Goal: Task Accomplishment & Management: Manage account settings

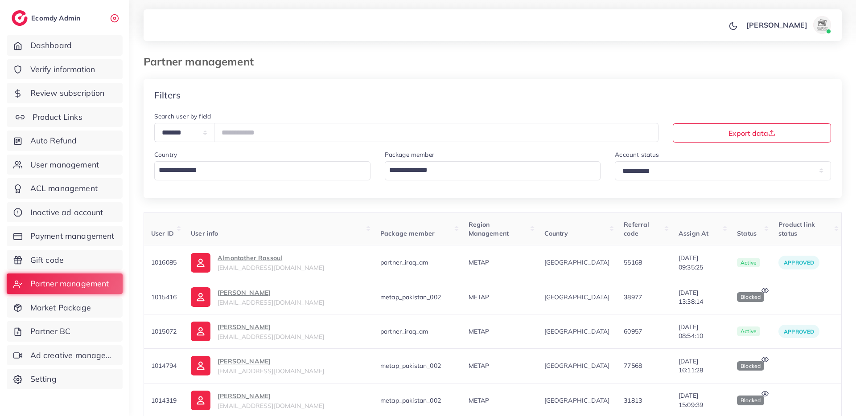
scroll to position [230, 0]
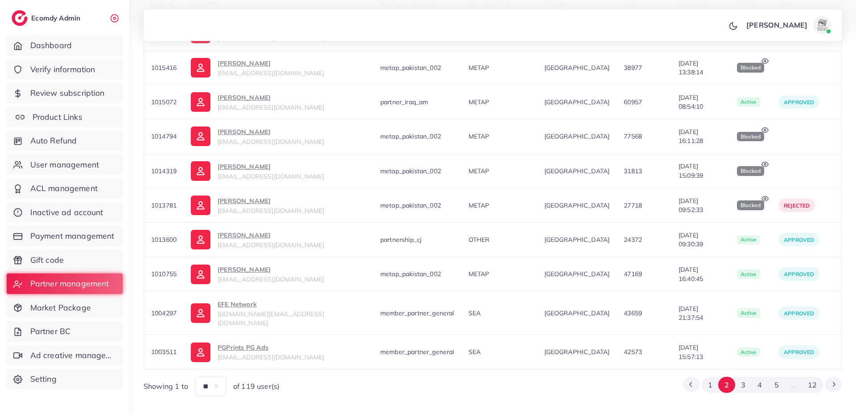
click at [70, 116] on span "Product Links" at bounding box center [58, 117] width 50 height 12
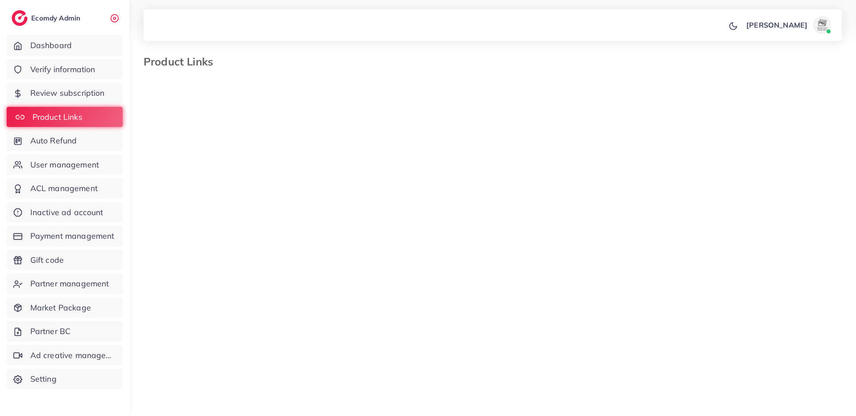
select select "*********"
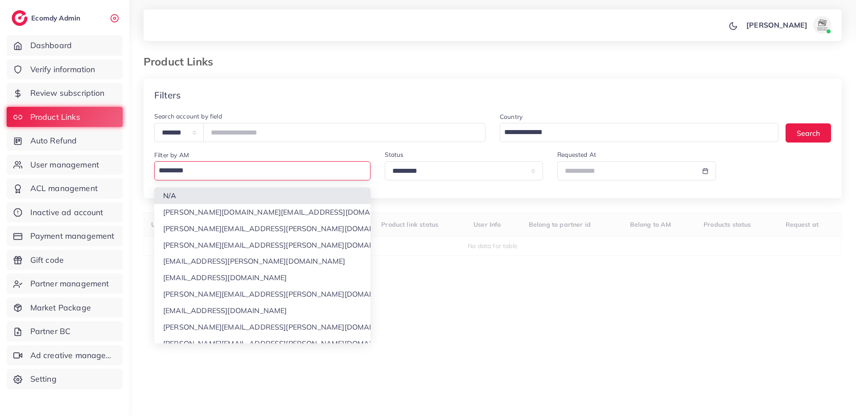
click at [199, 168] on input "Search for option" at bounding box center [260, 170] width 209 height 15
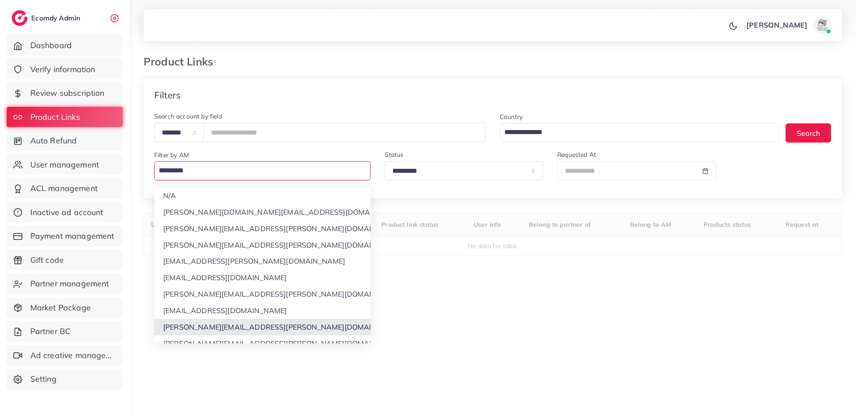
scroll to position [8, 0]
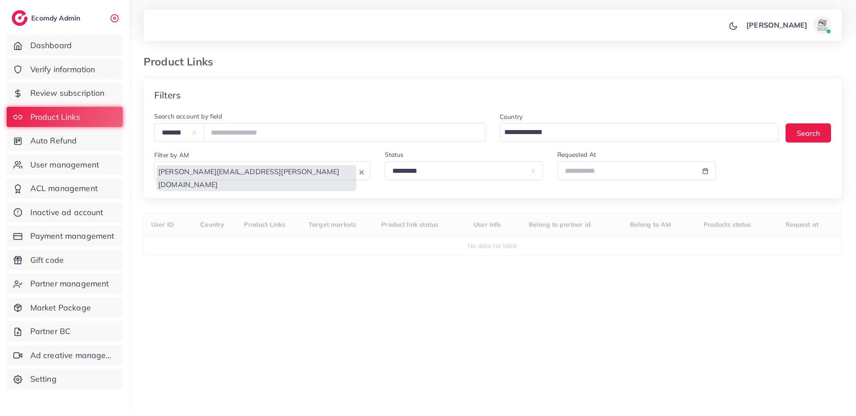
click at [213, 335] on div "**********" at bounding box center [493, 239] width 698 height 321
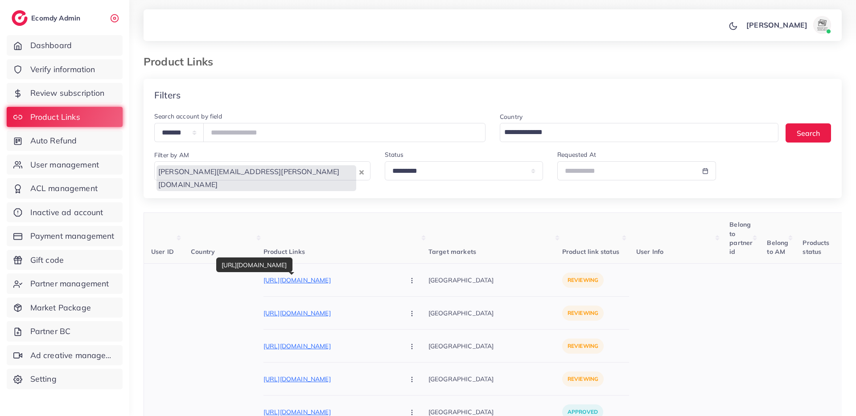
click at [289, 280] on p "[URL][DOMAIN_NAME]" at bounding box center [330, 280] width 134 height 11
click at [411, 283] on circle "button" at bounding box center [411, 283] width 0 height 0
click at [416, 303] on span "Approve" at bounding box center [430, 307] width 29 height 9
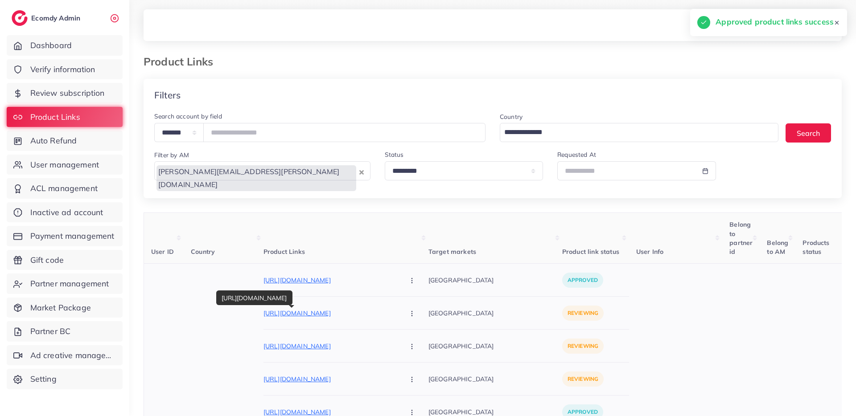
click at [334, 315] on p "https://woodfinity.store/products/makeup-deal-03" at bounding box center [330, 313] width 134 height 11
click at [408, 316] on icon "button" at bounding box center [411, 313] width 7 height 7
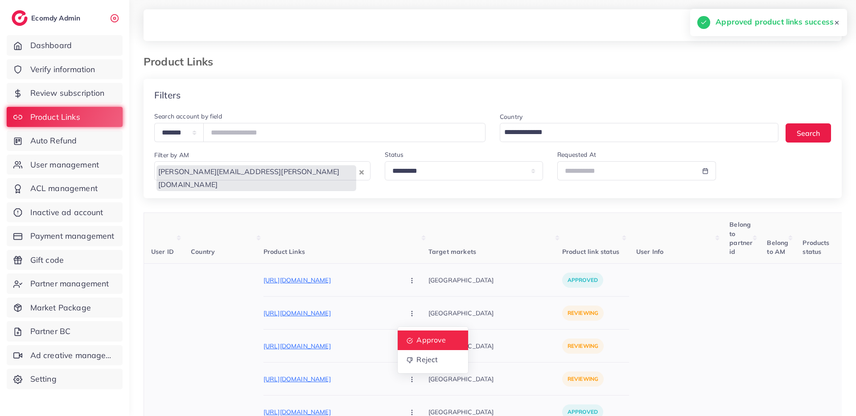
click at [416, 338] on span "Approve" at bounding box center [430, 340] width 29 height 9
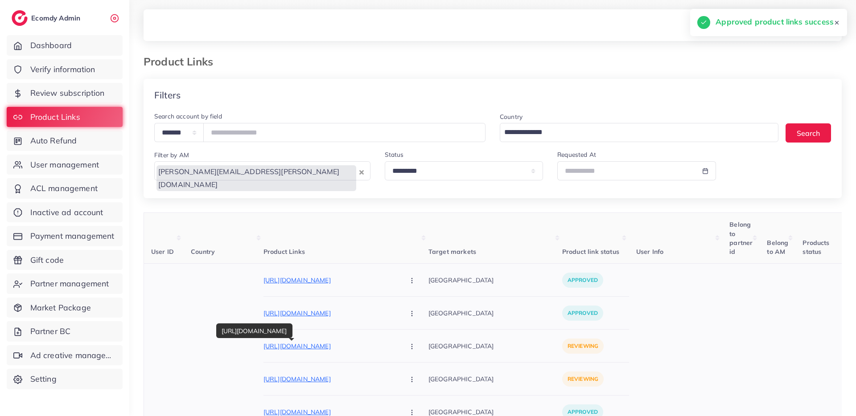
click at [336, 343] on p "https://woodfinity.store/products/makeup-deal-02" at bounding box center [330, 346] width 134 height 11
click at [397, 345] on button "button" at bounding box center [412, 346] width 31 height 20
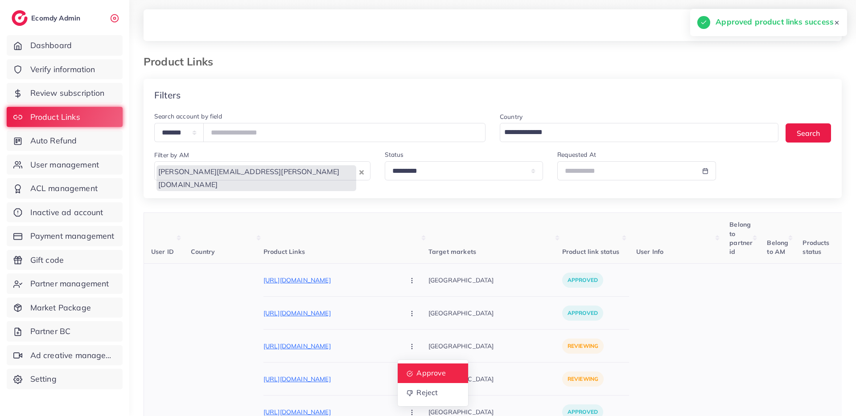
click at [416, 369] on span "Approve" at bounding box center [430, 373] width 29 height 9
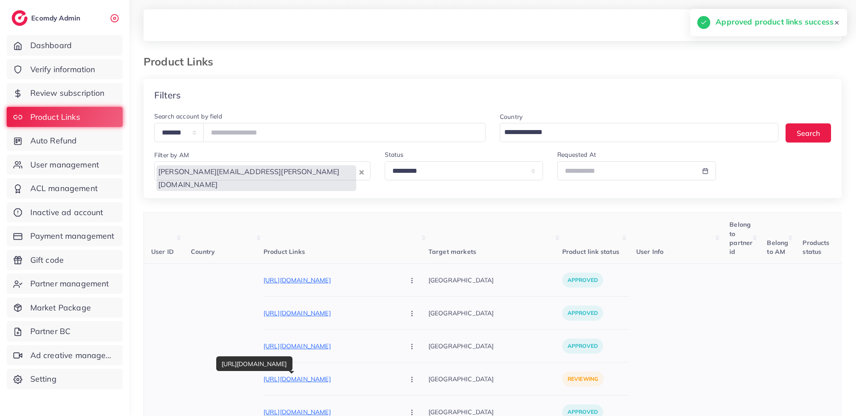
click at [341, 377] on p "https://woodfinity.store/products/makeup-deal-01" at bounding box center [330, 379] width 134 height 11
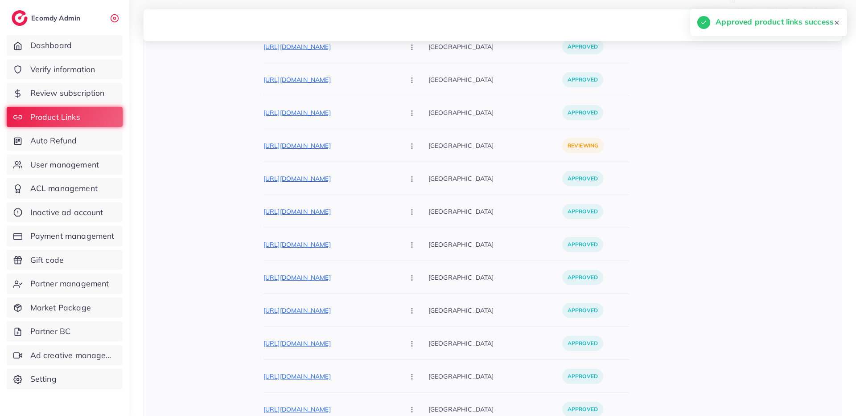
click at [397, 146] on button "button" at bounding box center [412, 145] width 31 height 20
click at [416, 172] on span "Approve" at bounding box center [430, 172] width 29 height 9
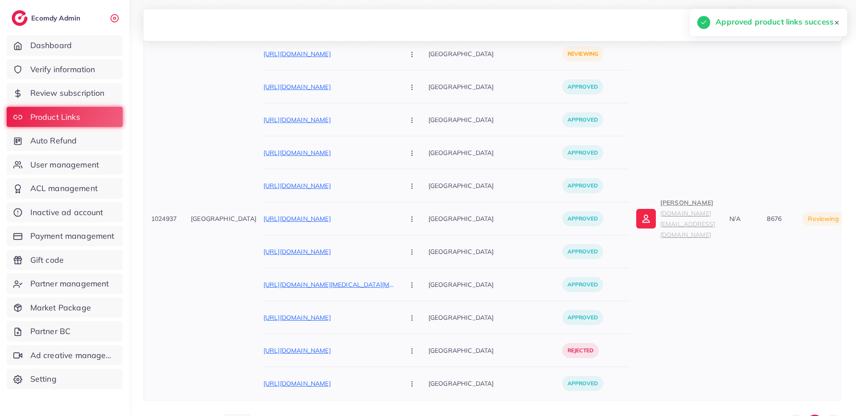
scroll to position [129, 0]
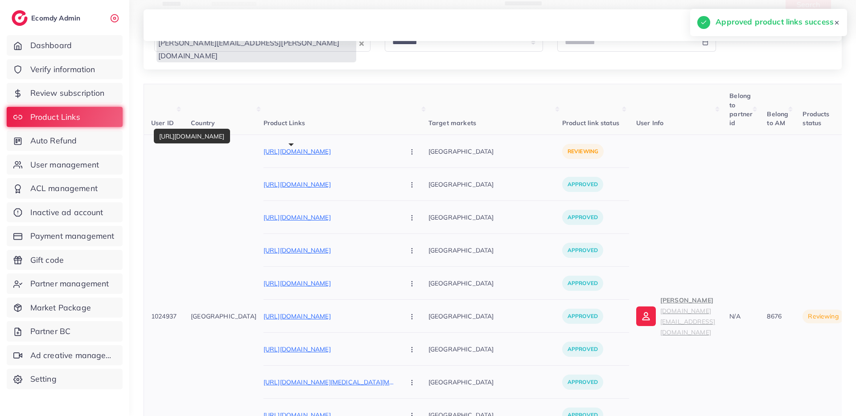
click at [336, 153] on p "https://lalaimport.pk/products/kemei-trimmer-for-women-facial-body-grooming-lal…" at bounding box center [330, 151] width 134 height 11
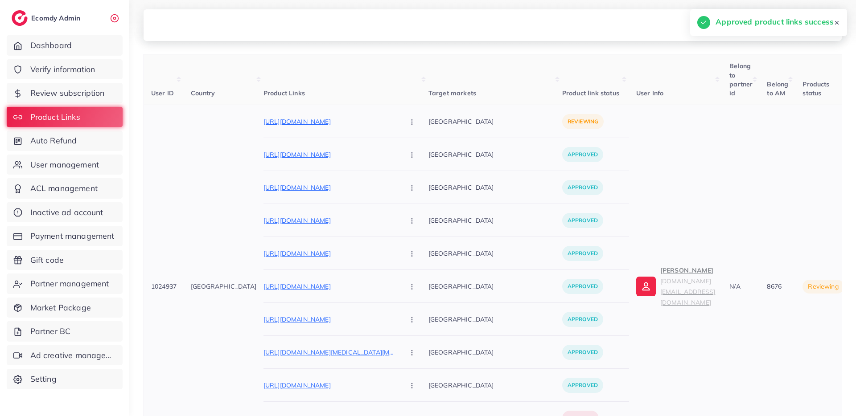
scroll to position [226, 0]
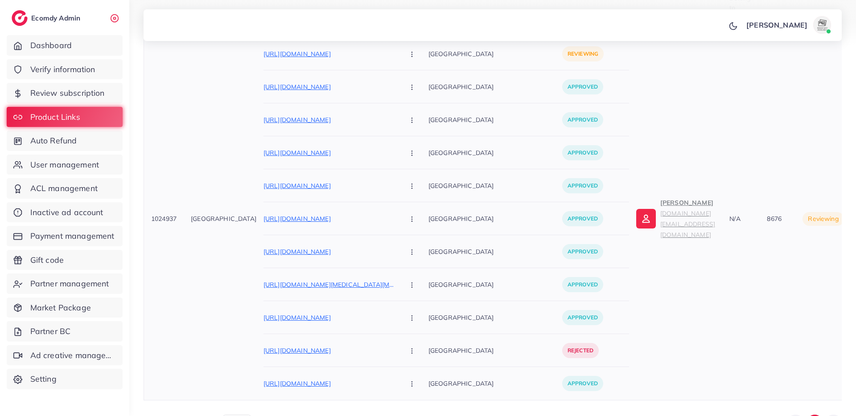
click at [660, 210] on p "Abdul Salam lalaimport.pk@gmail.com" at bounding box center [687, 218] width 55 height 43
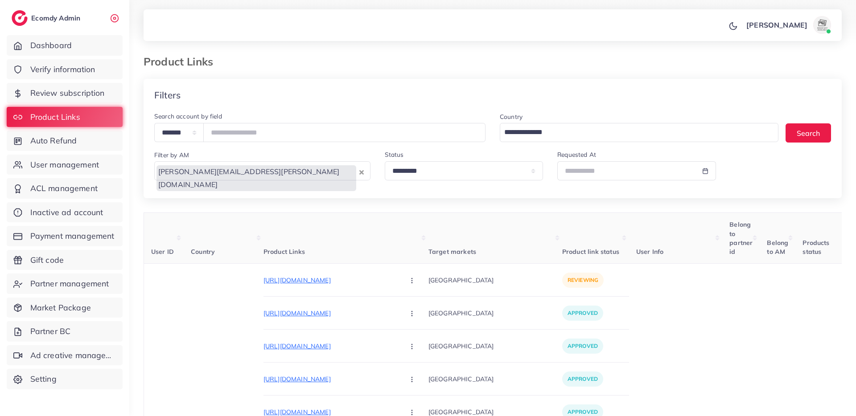
click at [361, 168] on button "Clear Selected" at bounding box center [361, 172] width 4 height 10
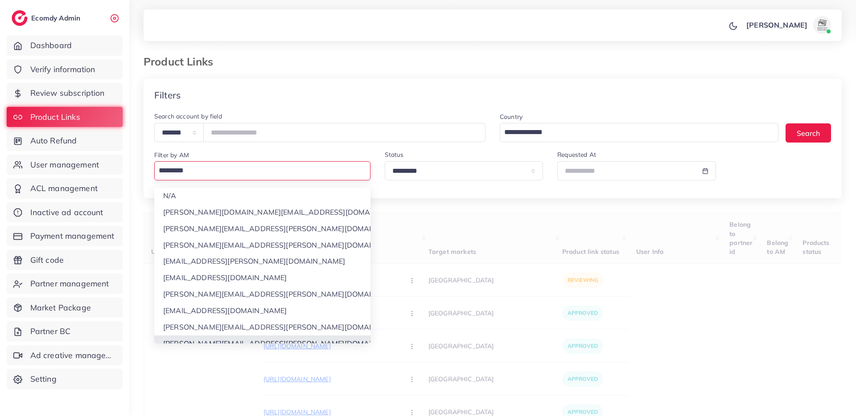
click at [329, 170] on input "Search for option" at bounding box center [260, 170] width 209 height 15
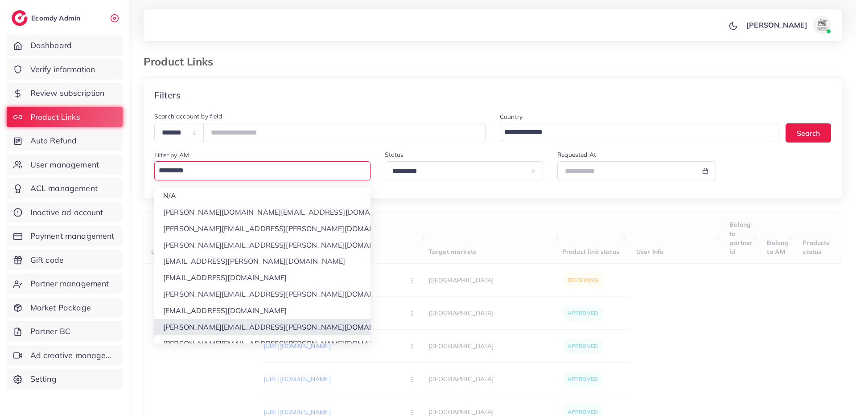
scroll to position [8, 0]
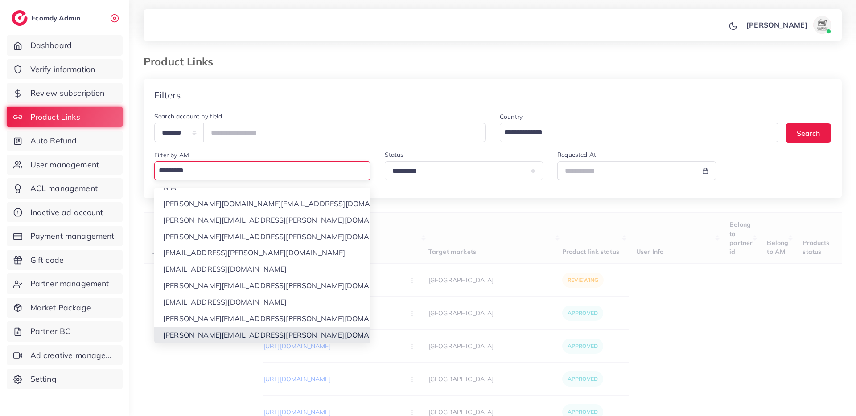
click at [215, 336] on div "**********" at bounding box center [493, 370] width 698 height 582
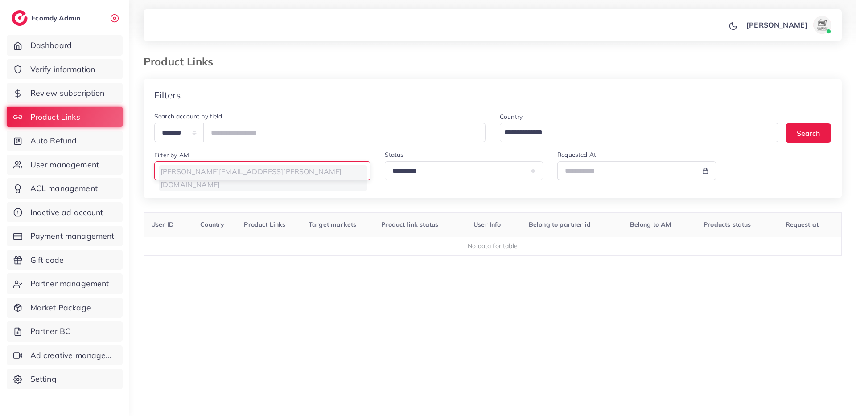
click at [358, 171] on div "trinh.trinh@ecomdy.com Loading..." at bounding box center [262, 170] width 216 height 19
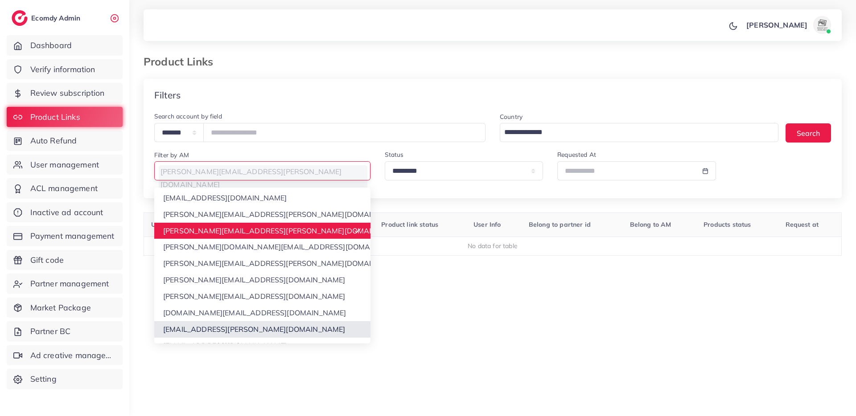
scroll to position [131, 0]
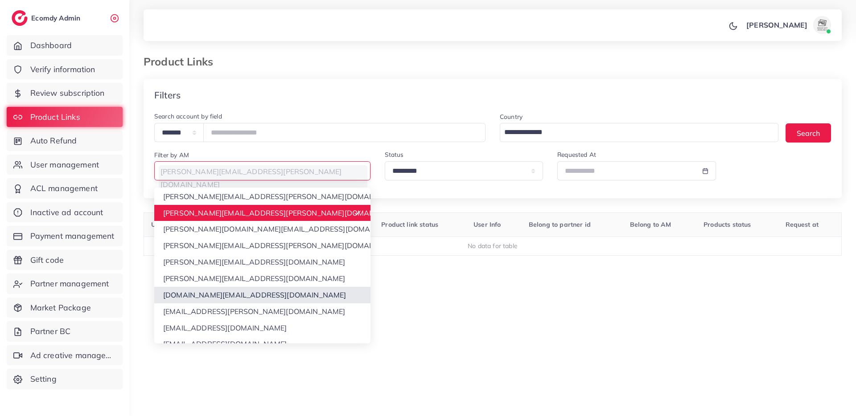
click at [205, 294] on div "**********" at bounding box center [493, 239] width 698 height 321
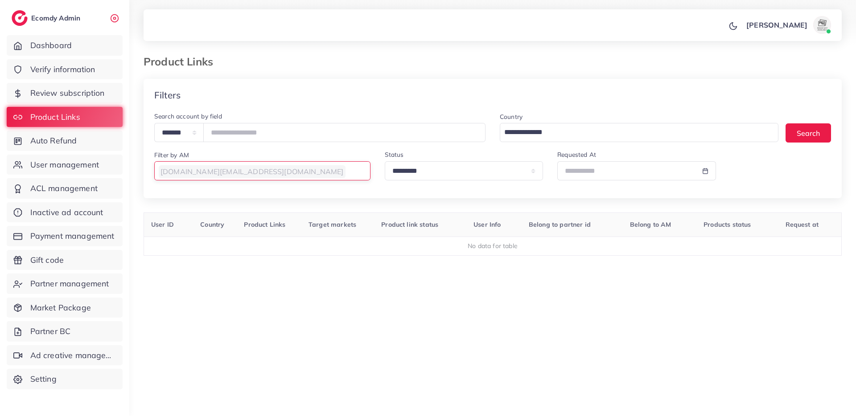
click at [367, 170] on div "Loading..." at bounding box center [368, 170] width 4 height 15
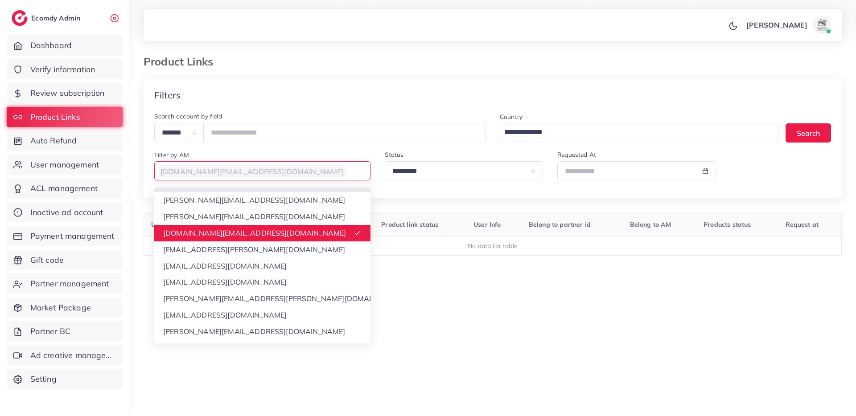
scroll to position [238, 0]
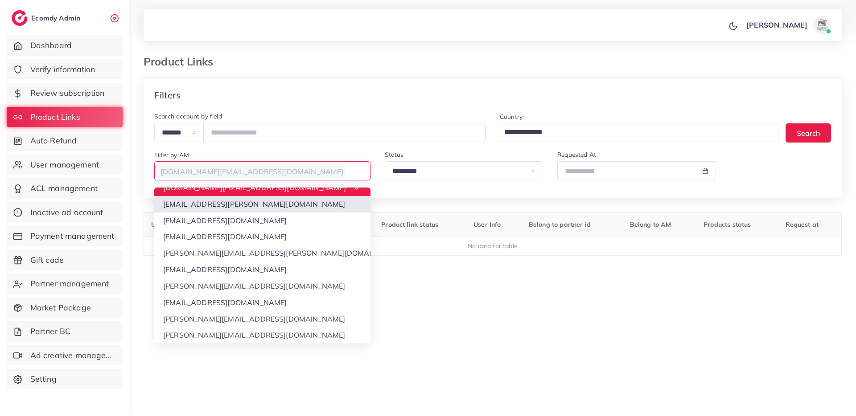
click at [204, 209] on div "**********" at bounding box center [493, 239] width 698 height 321
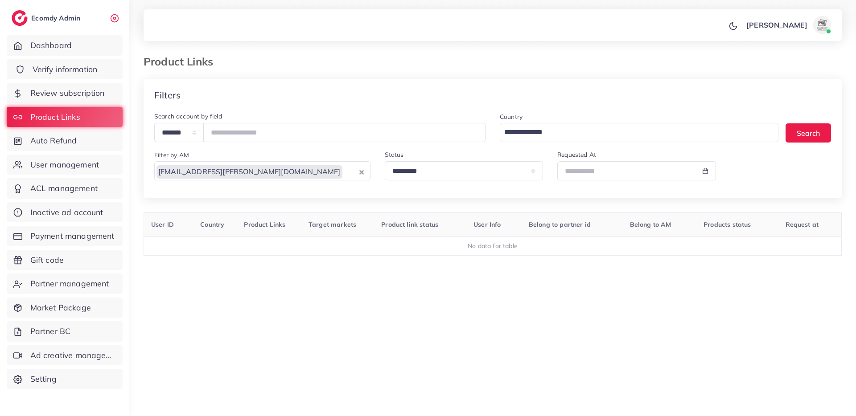
click at [62, 71] on span "Verify information" at bounding box center [65, 70] width 65 height 12
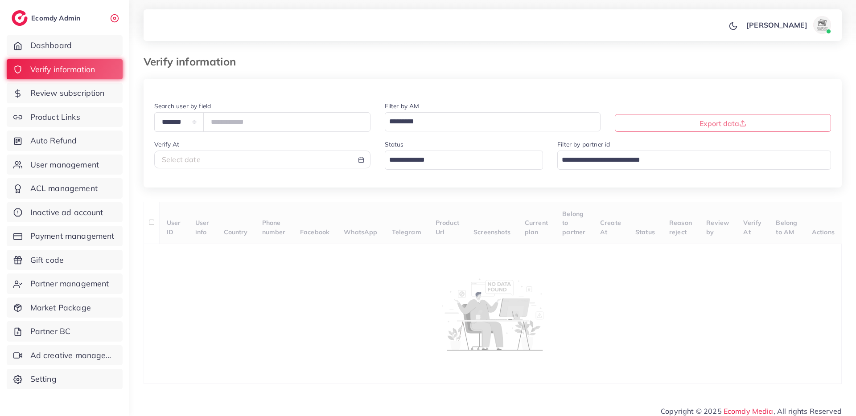
click at [216, 163] on div "Select date" at bounding box center [262, 160] width 201 height 10
select select "*"
click at [335, 231] on td "11" at bounding box center [336, 231] width 16 height 13
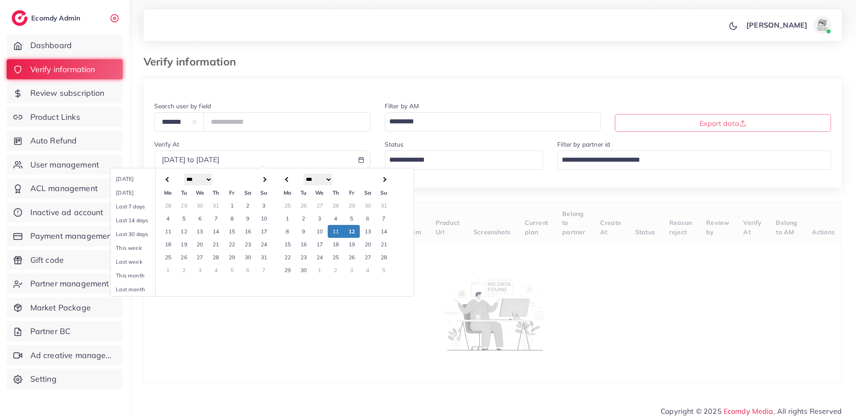
click at [350, 232] on td "12" at bounding box center [352, 231] width 16 height 13
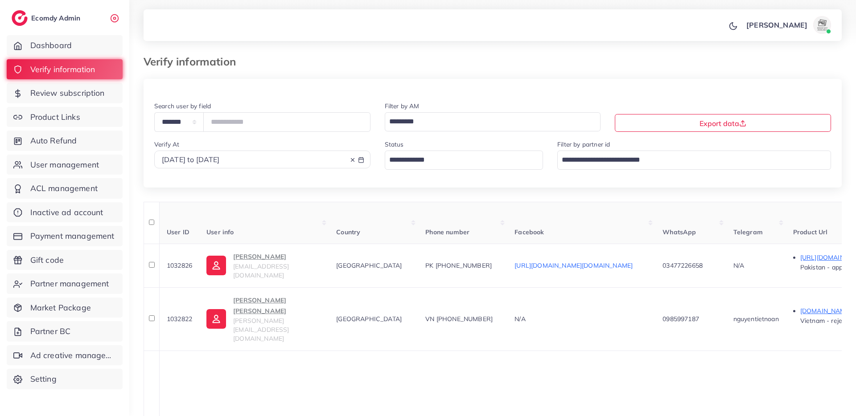
click at [426, 160] on input "Search for option" at bounding box center [459, 159] width 146 height 15
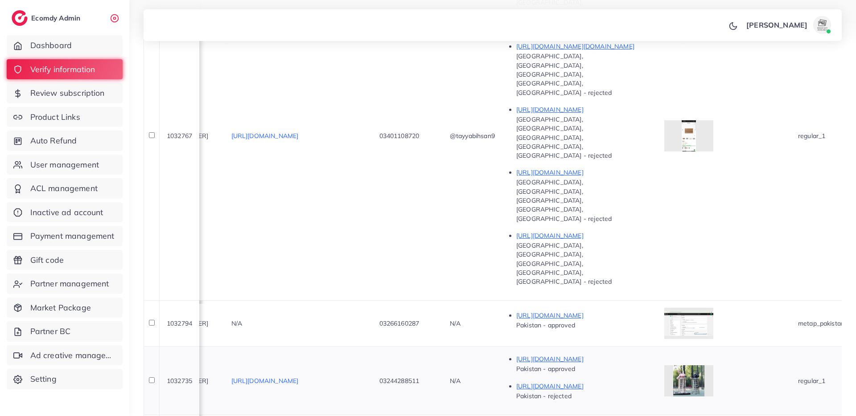
scroll to position [0, 656]
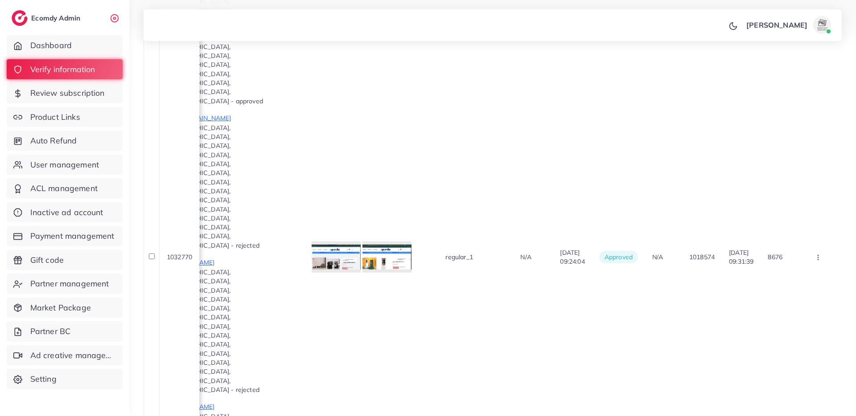
scroll to position [0, 686]
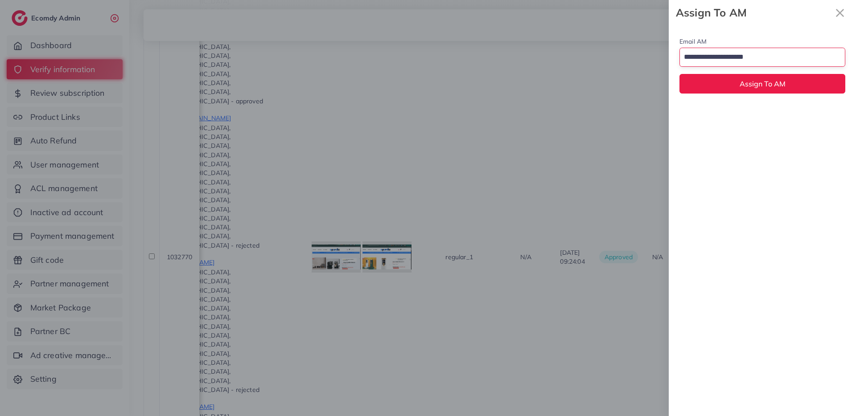
click at [710, 52] on input "Search for option" at bounding box center [757, 57] width 153 height 15
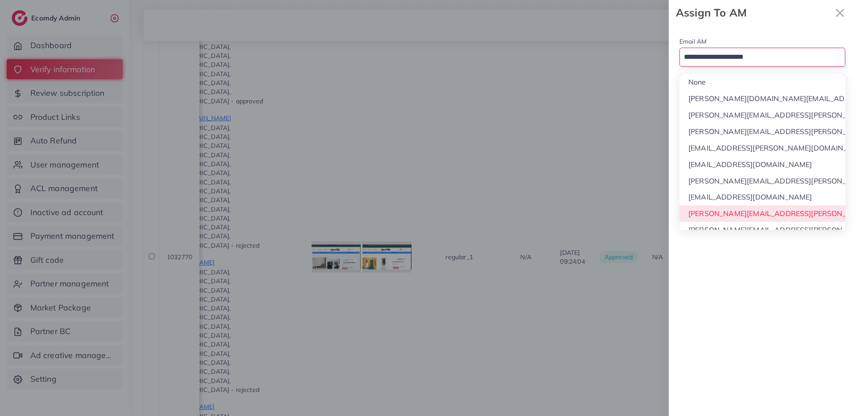
scroll to position [8, 0]
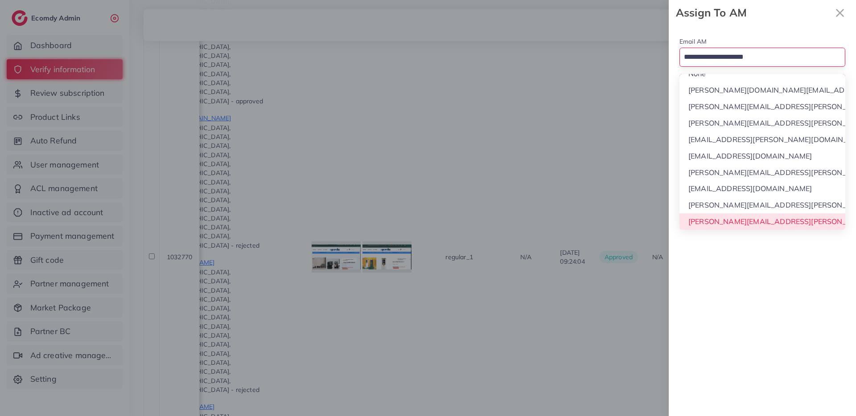
click at [738, 223] on div "Email AM Loading... None phuong.ly@ecomdy.com quynh.phan@ecomdy.com huong.tran@…" at bounding box center [762, 220] width 187 height 391
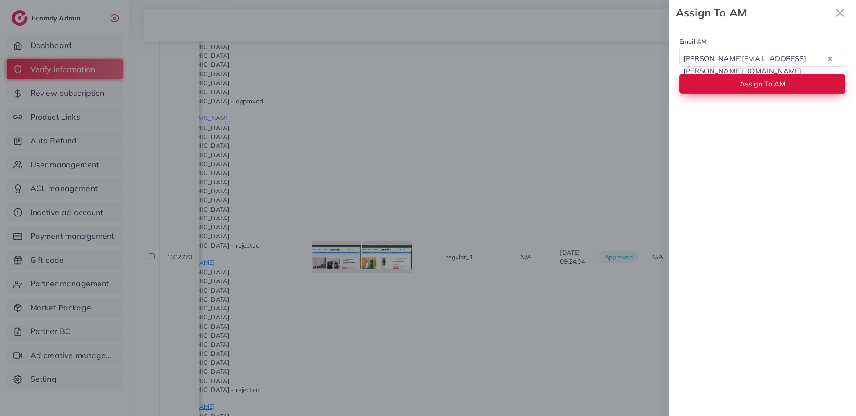
click at [746, 82] on span "Assign To AM" at bounding box center [762, 83] width 46 height 9
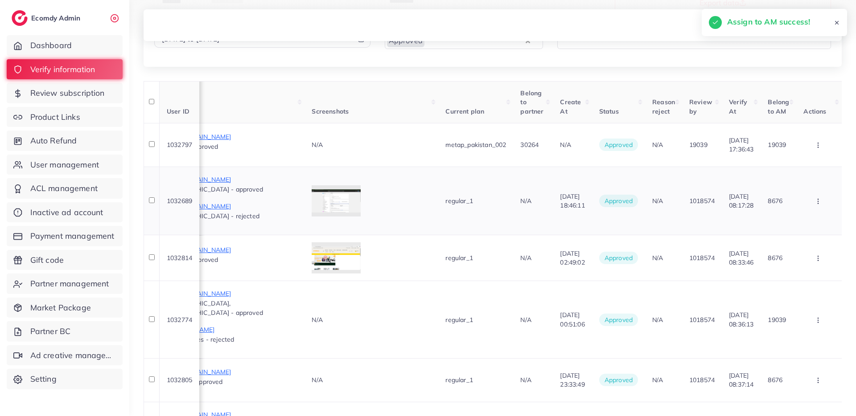
scroll to position [0, 0]
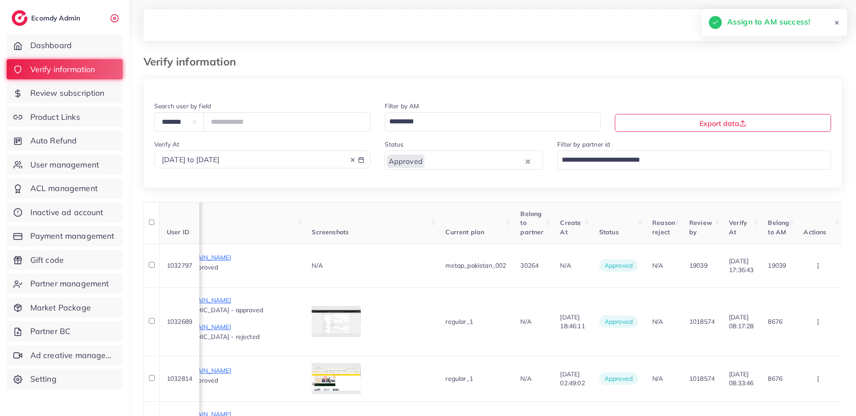
click at [395, 122] on input "Search for option" at bounding box center [487, 121] width 203 height 15
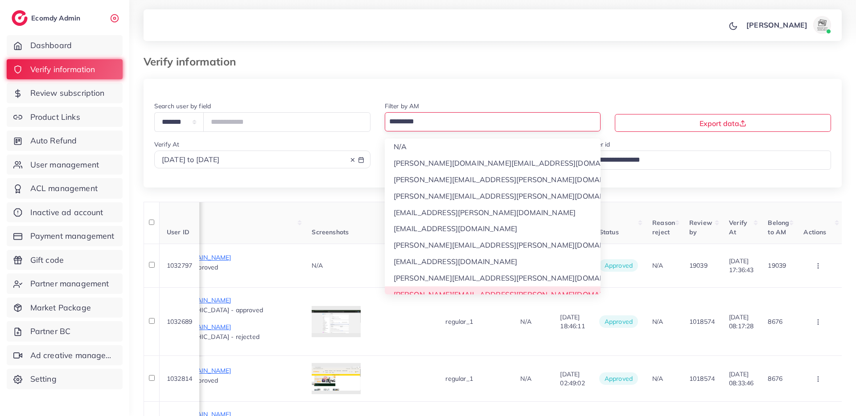
scroll to position [8, 0]
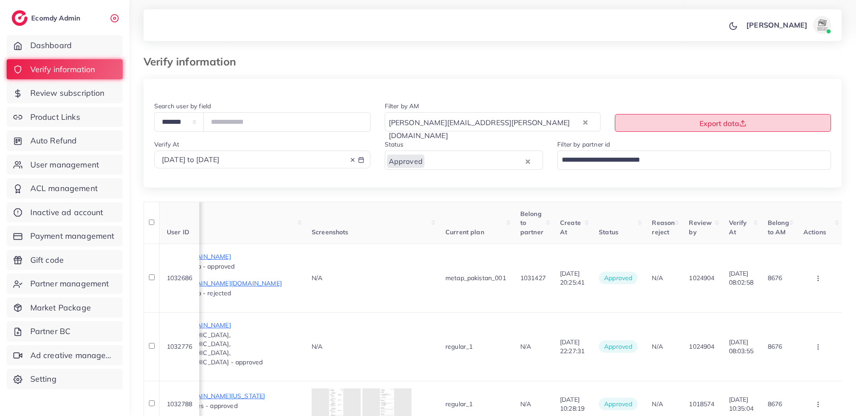
click at [709, 122] on span "Export data" at bounding box center [722, 123] width 47 height 9
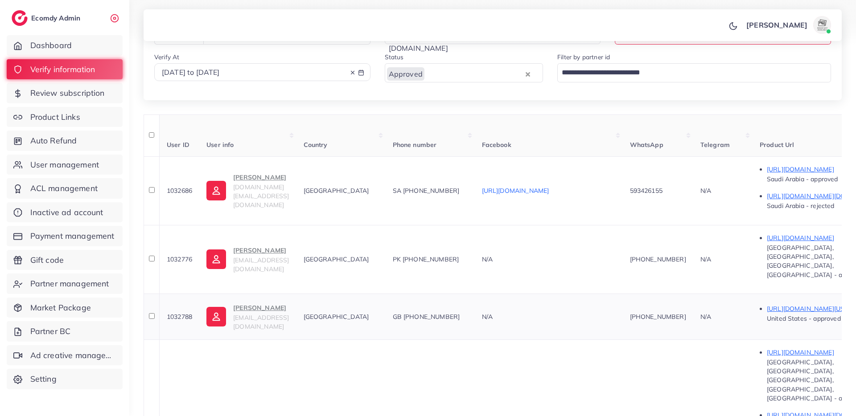
scroll to position [162, 0]
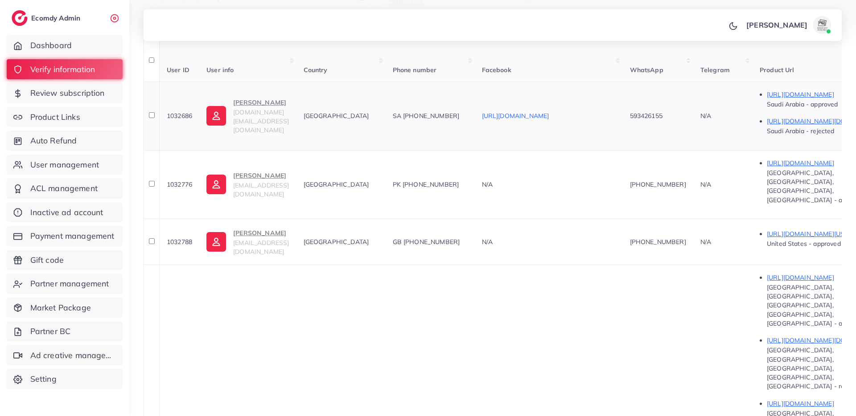
click at [173, 112] on span "1032686" at bounding box center [179, 116] width 25 height 8
copy span "1032686"
drag, startPoint x: 524, startPoint y: 115, endPoint x: 478, endPoint y: 116, distance: 46.4
click at [468, 116] on div "SA +966593426155" at bounding box center [430, 115] width 75 height 9
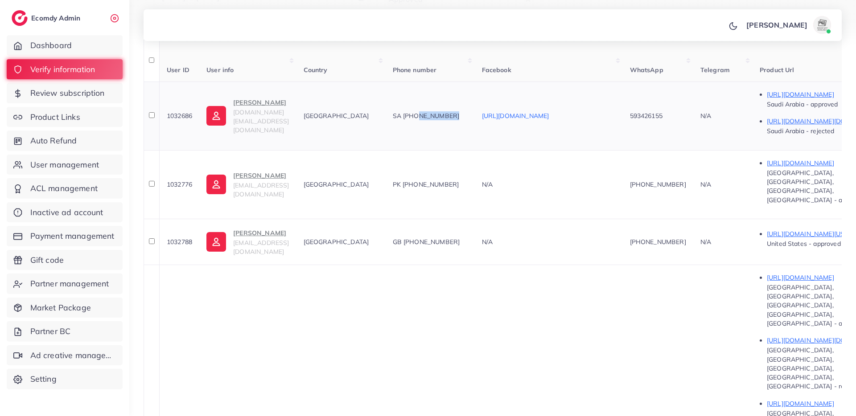
copy span "6593426155"
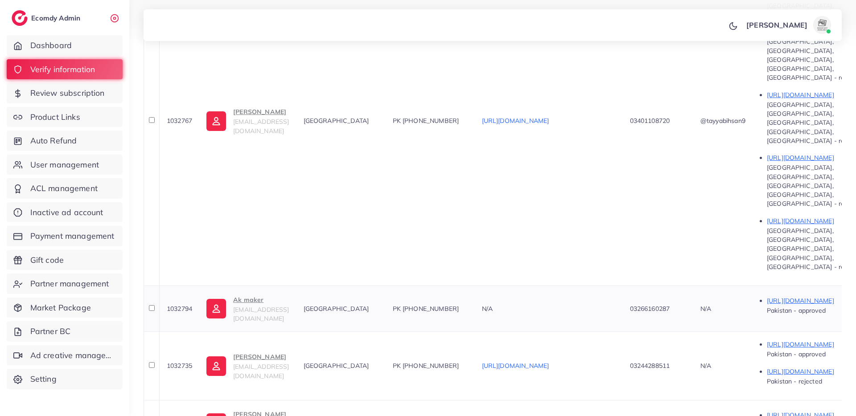
scroll to position [491, 0]
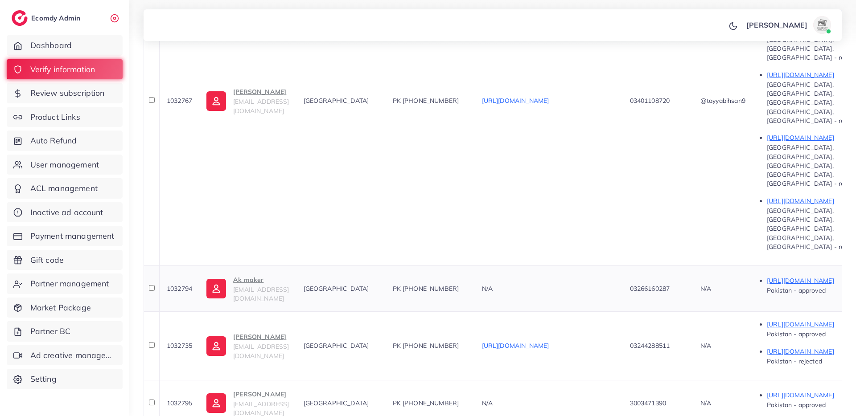
click at [172, 285] on span "1032794" at bounding box center [179, 289] width 25 height 8
copy span "1032794"
drag, startPoint x: 517, startPoint y: 134, endPoint x: 477, endPoint y: 133, distance: 39.7
click at [468, 284] on div "PK +923266160287" at bounding box center [430, 288] width 75 height 9
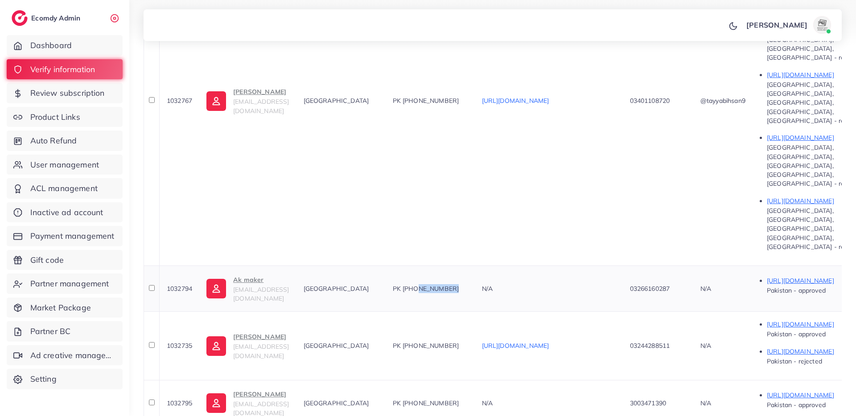
copy span "3266160287"
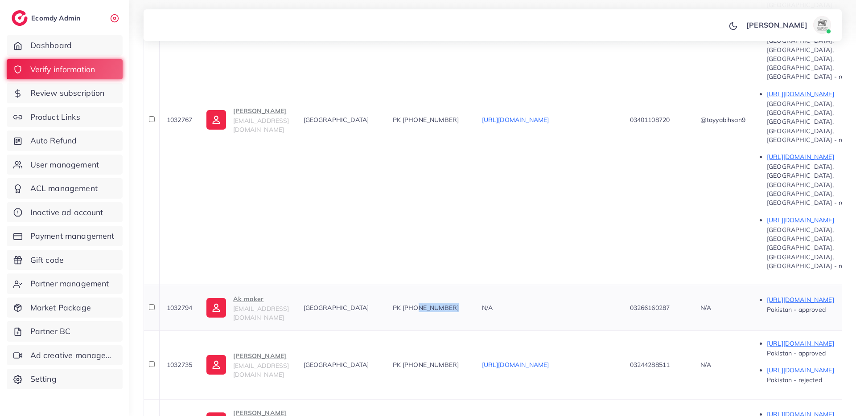
scroll to position [510, 0]
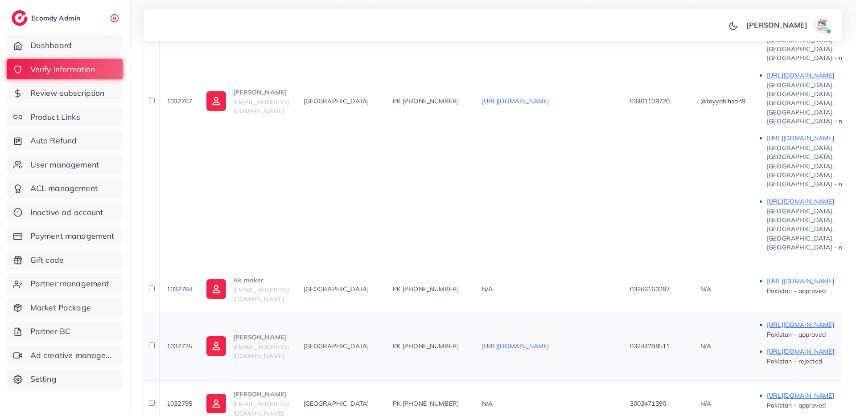
click at [182, 342] on span "1032735" at bounding box center [179, 346] width 25 height 8
copy span "1032735"
drag, startPoint x: 521, startPoint y: 194, endPoint x: 480, endPoint y: 191, distance: 41.6
click at [468, 342] on div "PK +9203244288511" at bounding box center [430, 346] width 75 height 9
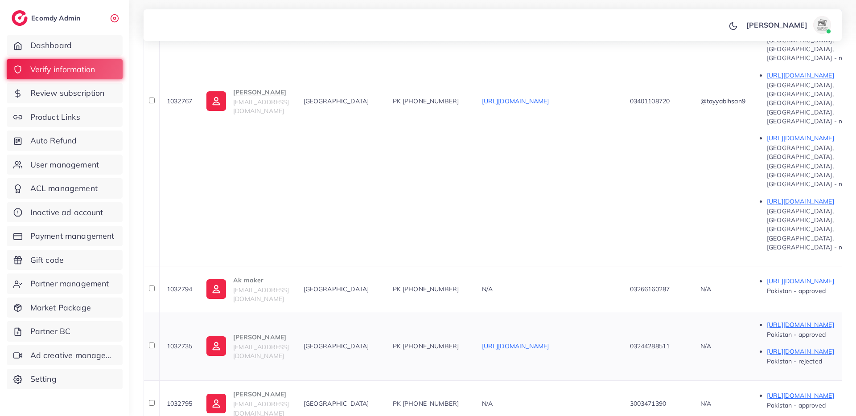
copy span "3244288511"
click at [153, 312] on th at bounding box center [152, 346] width 16 height 69
click at [184, 400] on span "1032795" at bounding box center [179, 404] width 25 height 8
copy span "1032795"
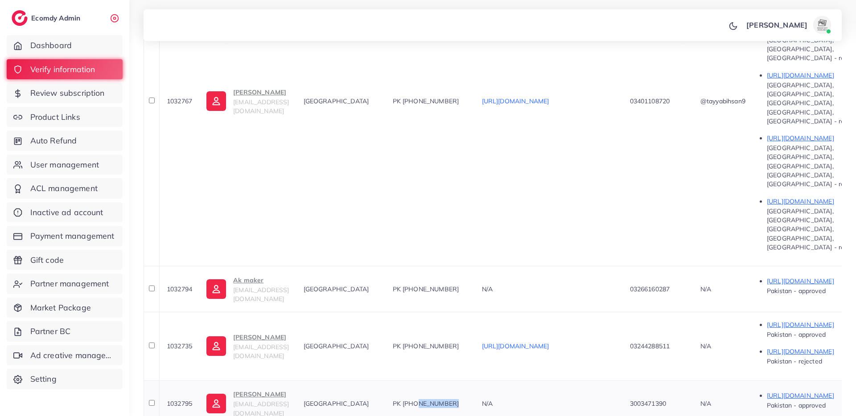
drag, startPoint x: 526, startPoint y: 251, endPoint x: 477, endPoint y: 249, distance: 49.5
click at [468, 399] on div "PK +923003471390" at bounding box center [430, 403] width 75 height 9
copy span "3003471390"
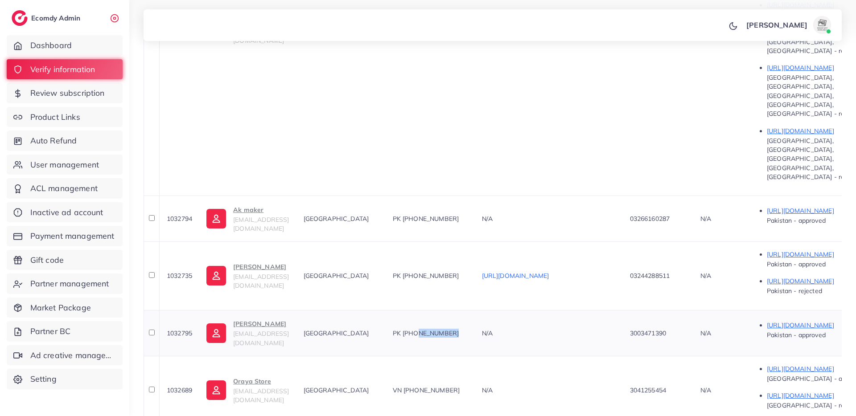
scroll to position [582, 0]
click at [175, 385] on span "1032689" at bounding box center [179, 389] width 25 height 8
copy span "1032689"
click at [468, 385] on div "VN +843041255454" at bounding box center [430, 389] width 75 height 9
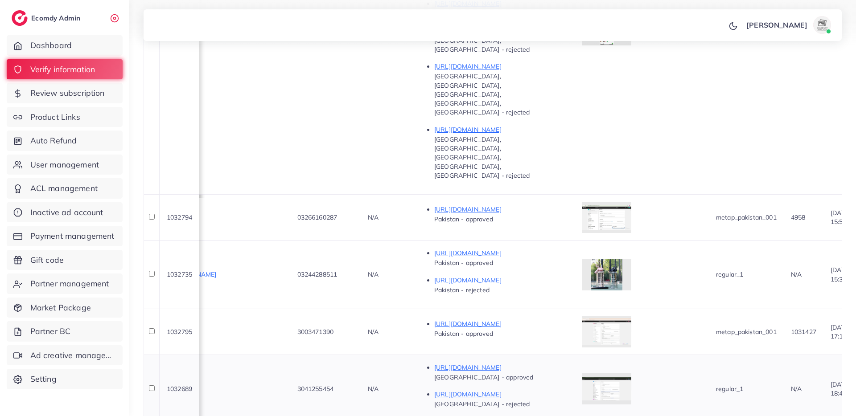
scroll to position [0, 0]
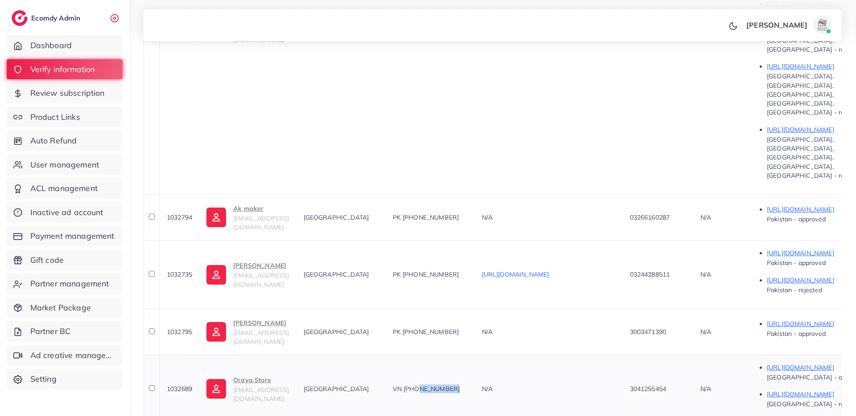
drag, startPoint x: 518, startPoint y: 235, endPoint x: 478, endPoint y: 237, distance: 40.6
click at [468, 385] on div "VN +843041255454" at bounding box center [430, 389] width 75 height 9
copy span "3041255454"
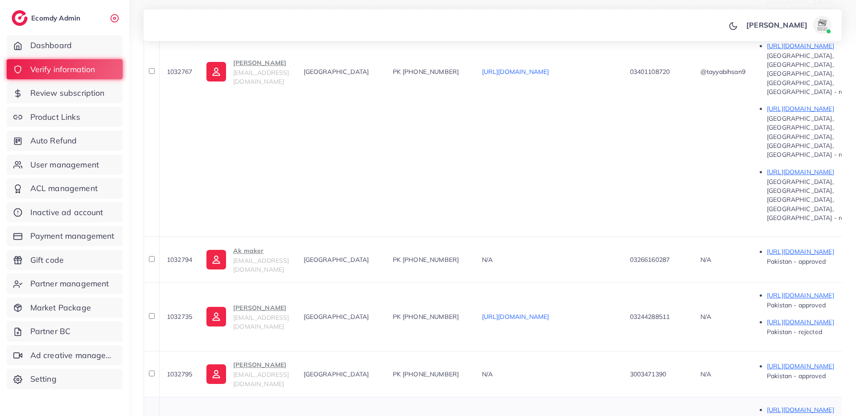
scroll to position [565, 0]
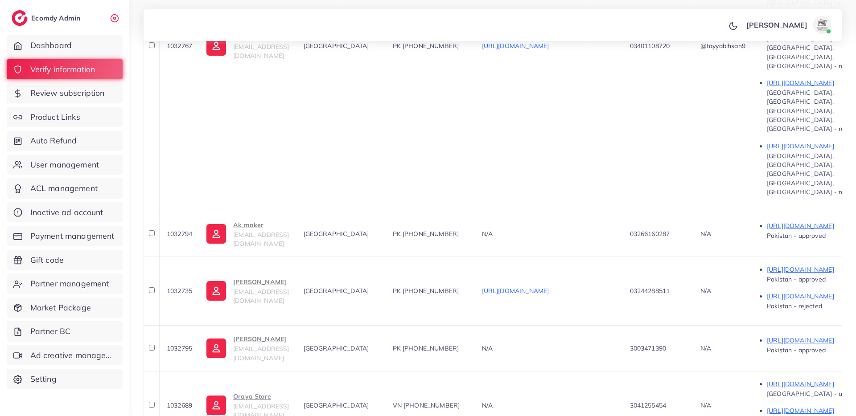
drag, startPoint x: 527, startPoint y: 310, endPoint x: 477, endPoint y: 310, distance: 50.4
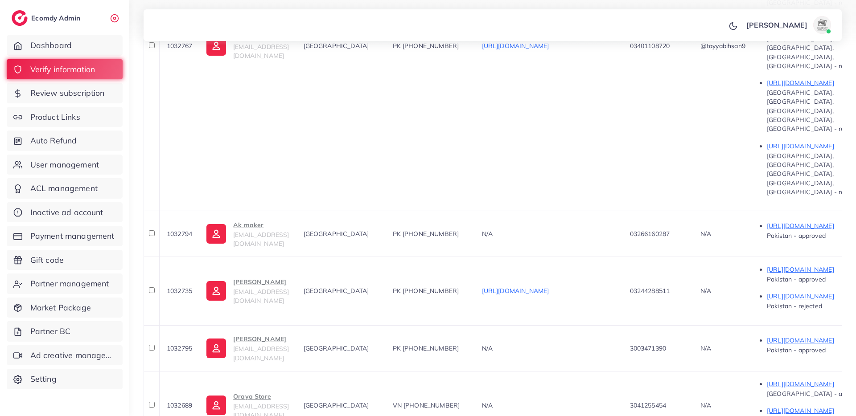
drag, startPoint x: 520, startPoint y: 356, endPoint x: 477, endPoint y: 348, distance: 43.1
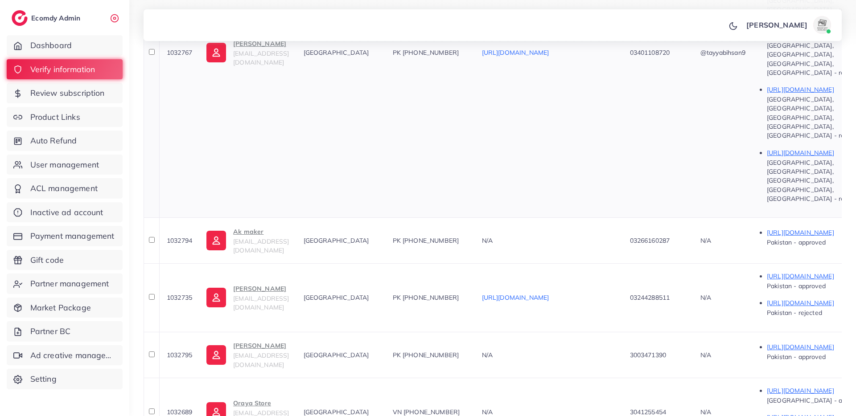
scroll to position [468, 0]
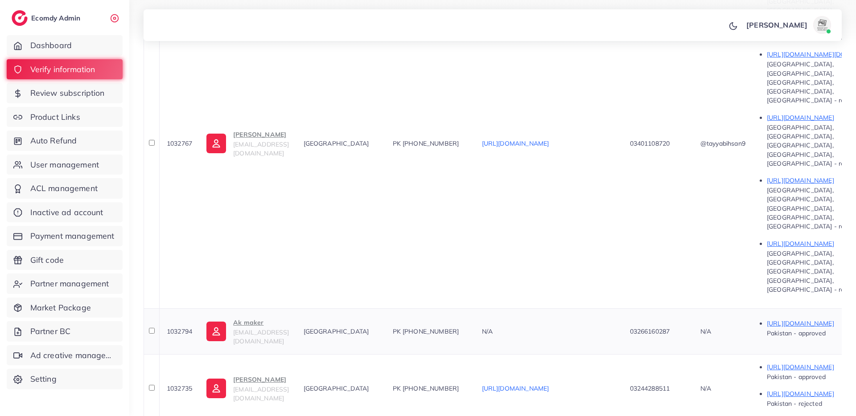
click at [186, 328] on span "1032794" at bounding box center [179, 332] width 25 height 8
click at [187, 328] on span "1032794" at bounding box center [179, 332] width 25 height 8
click at [468, 327] on div "PK +923266160287" at bounding box center [430, 331] width 75 height 9
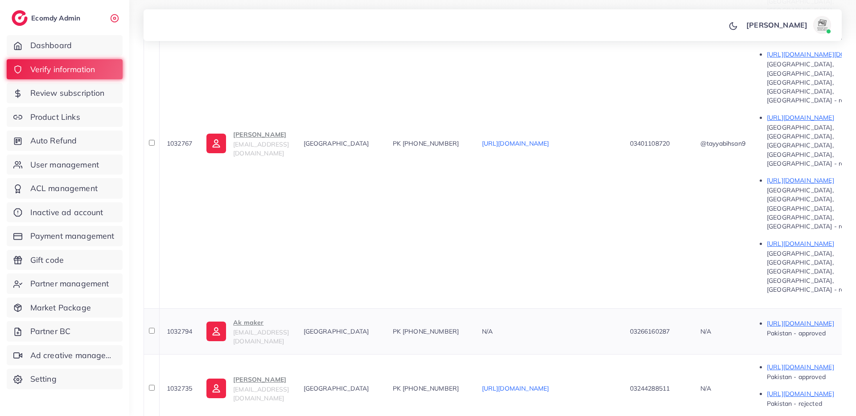
drag, startPoint x: 246, startPoint y: 168, endPoint x: 265, endPoint y: 172, distance: 18.7
click at [265, 308] on td "Ak maker shopifymail108@gmail.com" at bounding box center [247, 331] width 97 height 46
click at [265, 317] on p "Ak maker" at bounding box center [261, 322] width 56 height 11
drag, startPoint x: 235, startPoint y: 162, endPoint x: 301, endPoint y: 43, distance: 136.3
click at [270, 308] on td "Ak maker shopifymail108@gmail.com" at bounding box center [247, 331] width 97 height 46
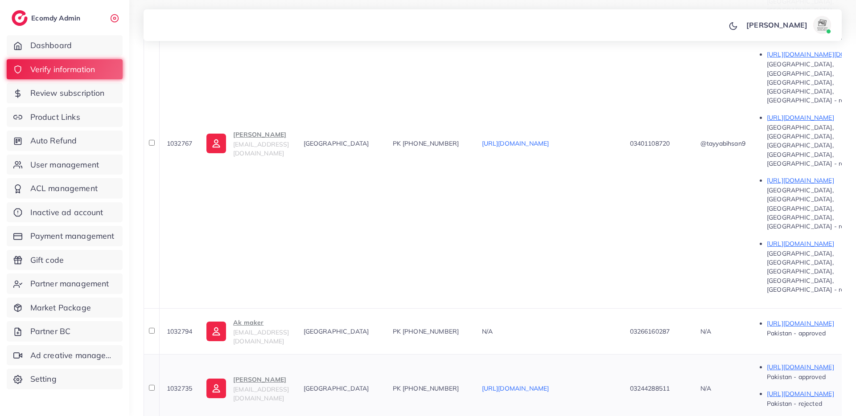
click at [188, 385] on span "1032735" at bounding box center [179, 389] width 25 height 8
drag, startPoint x: 235, startPoint y: 222, endPoint x: 282, endPoint y: 227, distance: 47.1
click at [282, 354] on td "Akash Nadeem akashnadeem42@gmail.com" at bounding box center [247, 388] width 97 height 69
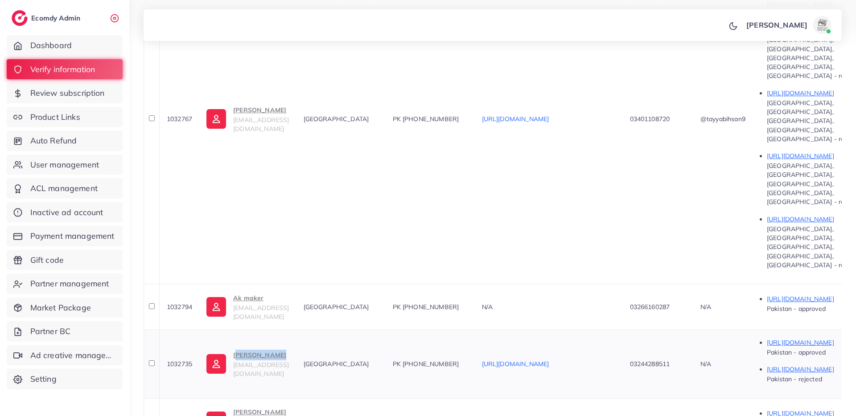
scroll to position [505, 0]
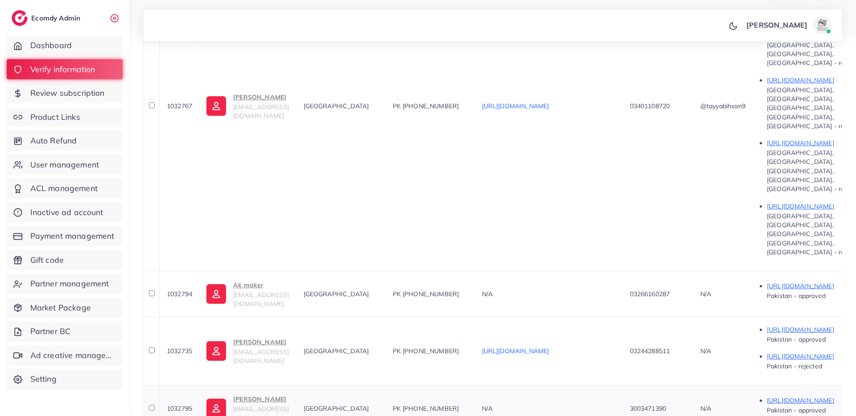
click at [185, 405] on span "1032795" at bounding box center [179, 409] width 25 height 8
drag, startPoint x: 234, startPoint y: 242, endPoint x: 300, endPoint y: 235, distance: 66.7
click at [296, 386] on td "Usman Khaleel mr.usmankhaleel@gmail.com" at bounding box center [247, 409] width 97 height 46
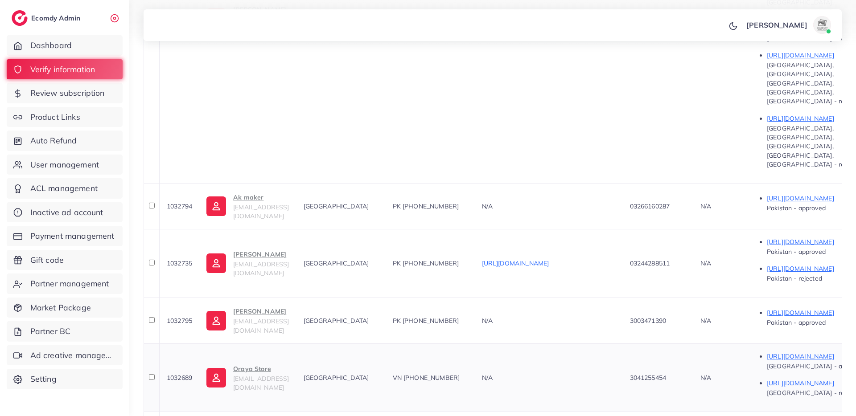
scroll to position [594, 0]
click at [185, 373] on span "1032689" at bounding box center [179, 377] width 25 height 8
drag, startPoint x: 246, startPoint y: 215, endPoint x: 287, endPoint y: 219, distance: 41.2
click at [287, 343] on td "Oraya Store orayastore039@gmail.com" at bounding box center [247, 377] width 97 height 69
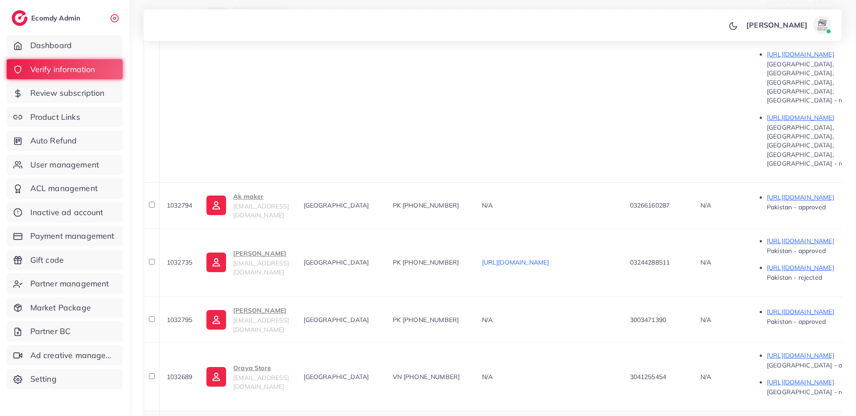
drag, startPoint x: 232, startPoint y: 268, endPoint x: 294, endPoint y: 226, distance: 75.2
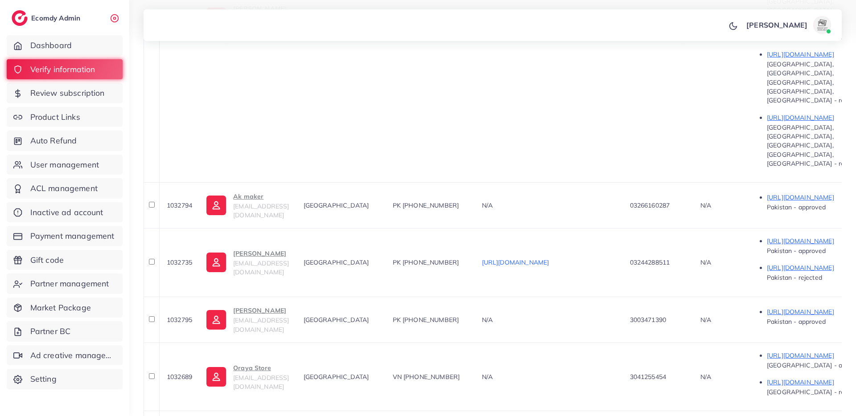
drag, startPoint x: 234, startPoint y: 312, endPoint x: 261, endPoint y: 312, distance: 27.2
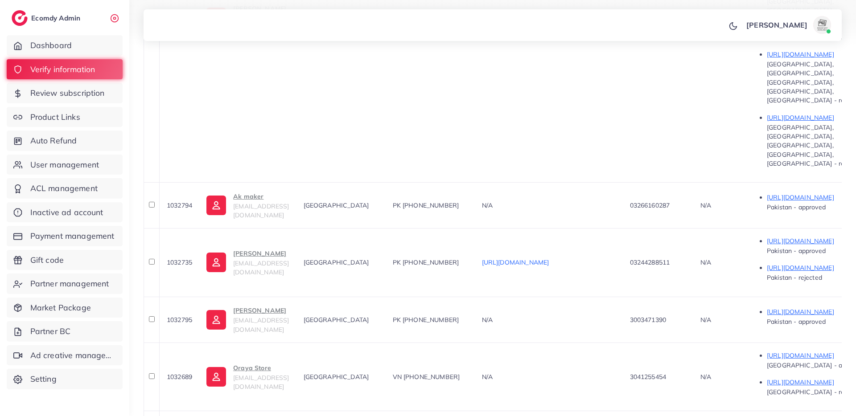
drag, startPoint x: 235, startPoint y: 313, endPoint x: 256, endPoint y: 315, distance: 20.6
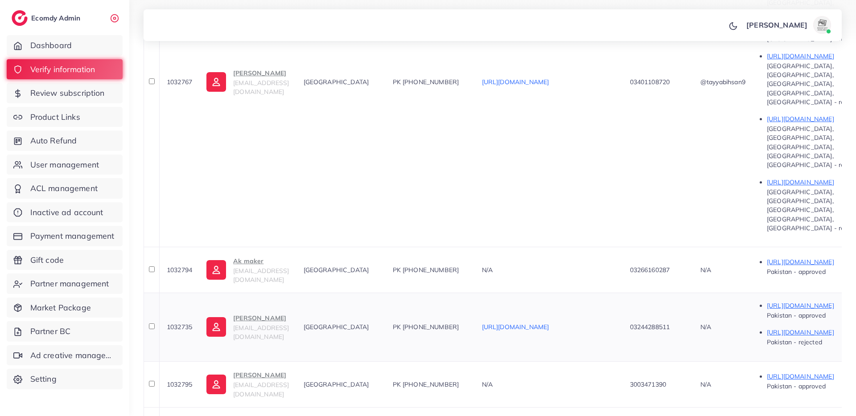
scroll to position [524, 0]
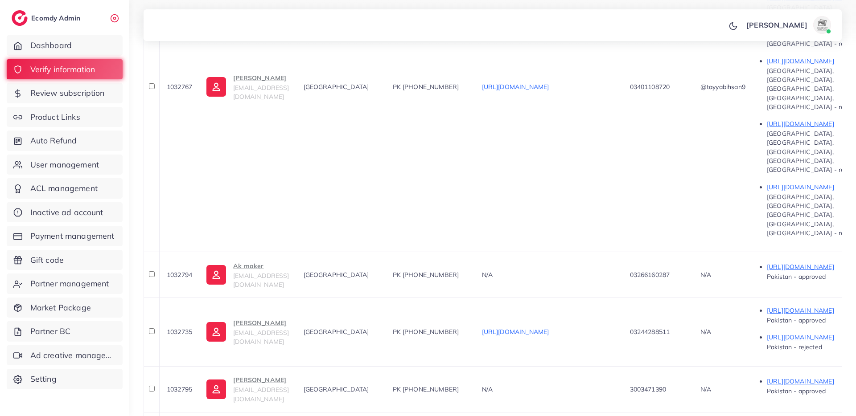
click at [83, 152] on ul "Dashboard Verify information Review subscription Product Links Auto Refund User…" at bounding box center [64, 215] width 129 height 367
click at [83, 164] on span "User management" at bounding box center [67, 165] width 69 height 12
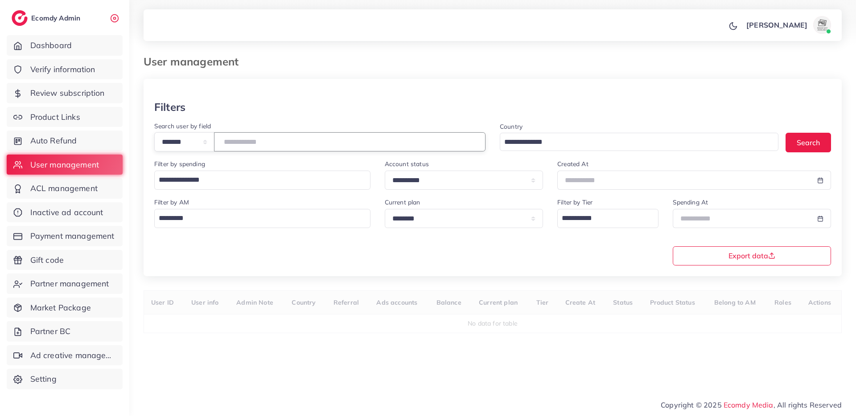
click at [261, 146] on input "number" at bounding box center [349, 141] width 271 height 19
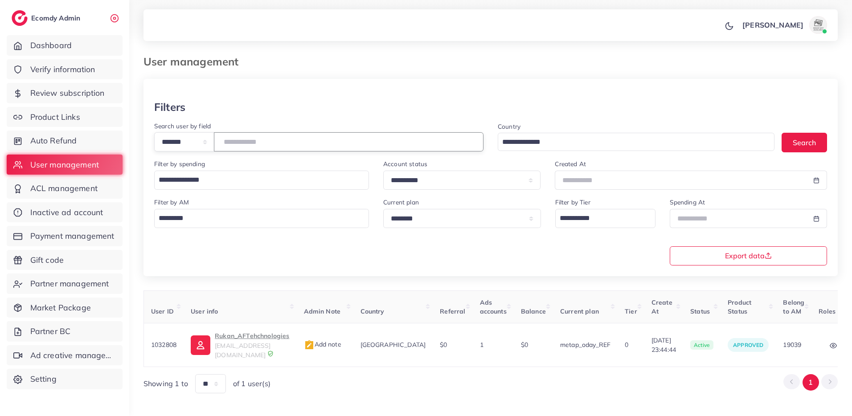
click at [242, 139] on input "*******" at bounding box center [349, 141] width 270 height 19
type input "*******"
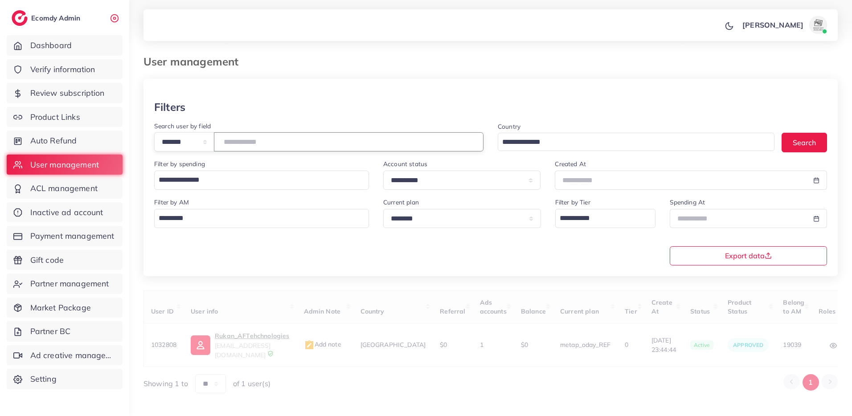
click at [281, 144] on input "*******" at bounding box center [349, 141] width 270 height 19
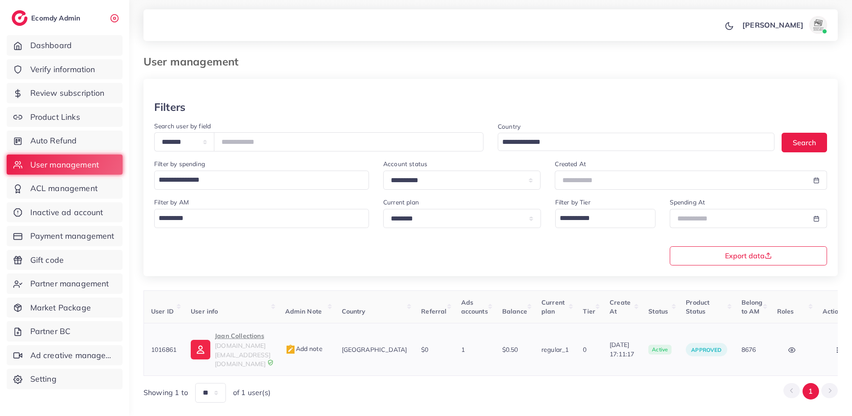
click at [271, 344] on span "jaancollection.com@gmail.com" at bounding box center [243, 355] width 56 height 26
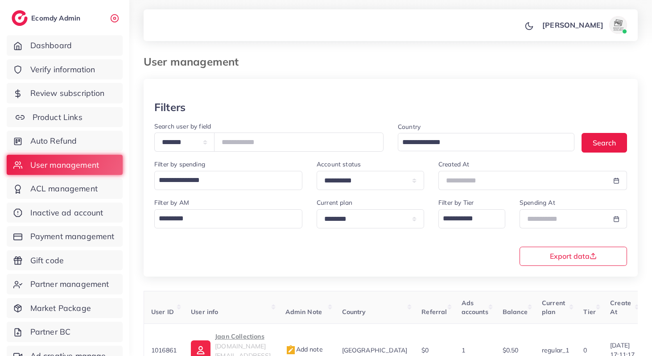
click at [59, 114] on span "Product Links" at bounding box center [58, 117] width 50 height 12
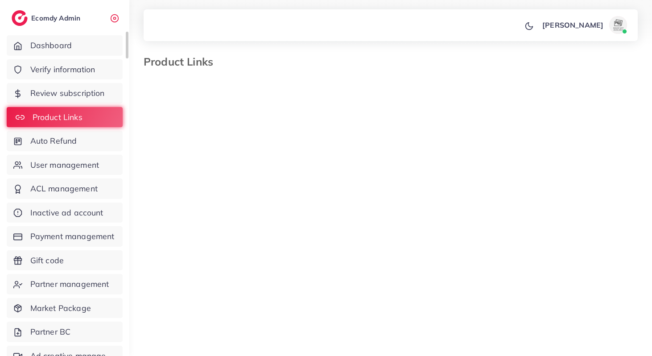
select select "*********"
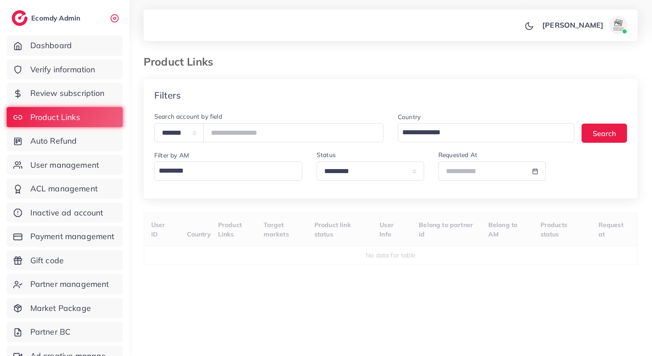
click at [193, 177] on input "Search for option" at bounding box center [226, 170] width 141 height 15
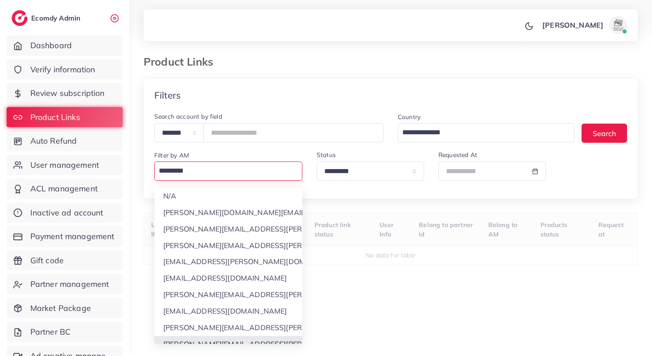
scroll to position [8, 0]
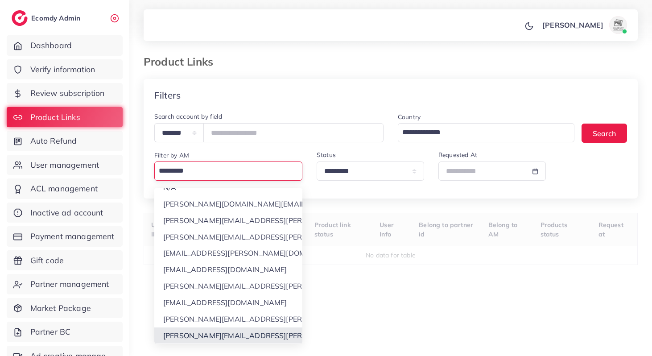
click at [224, 330] on div "**********" at bounding box center [391, 226] width 494 height 294
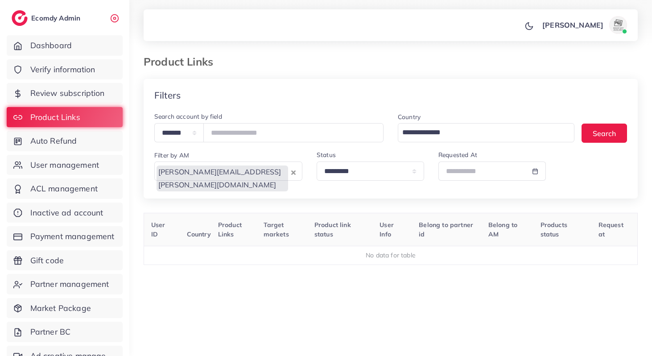
click at [294, 172] on icon "Clear Selected" at bounding box center [293, 172] width 4 height 4
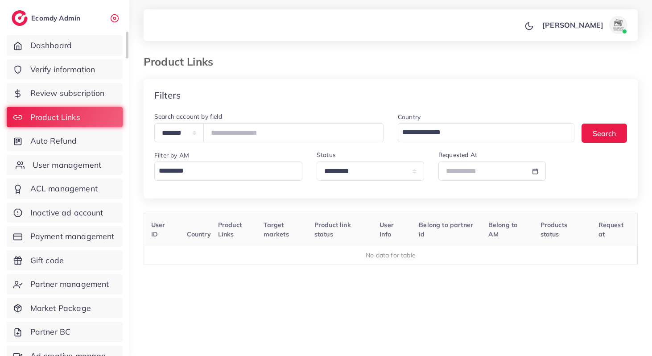
click at [88, 168] on span "User management" at bounding box center [67, 165] width 69 height 12
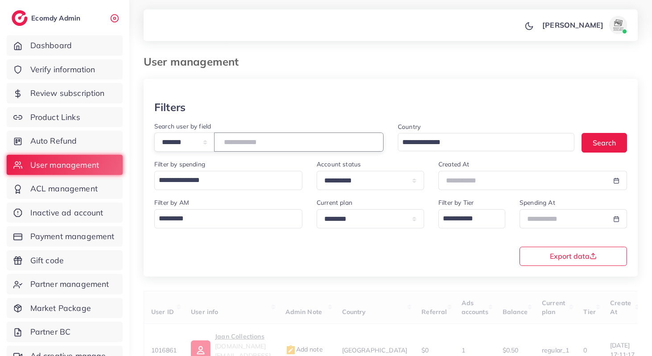
click at [235, 135] on input "number" at bounding box center [298, 141] width 169 height 19
paste input "*****"
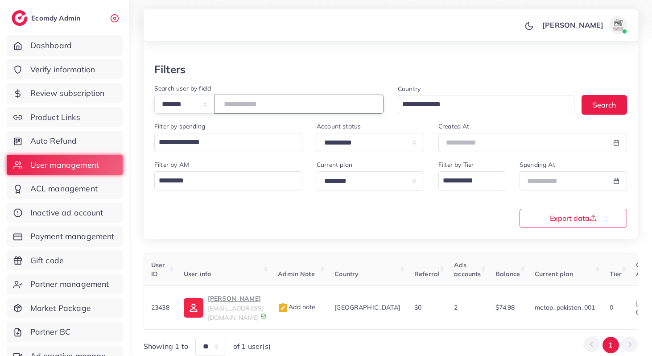
scroll to position [72, 0]
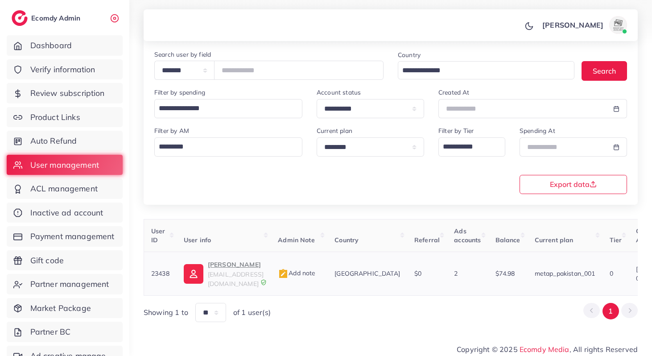
click at [243, 260] on p "Shayan Hameed" at bounding box center [236, 264] width 56 height 11
click at [249, 74] on input "*****" at bounding box center [298, 70] width 169 height 19
type input "*******"
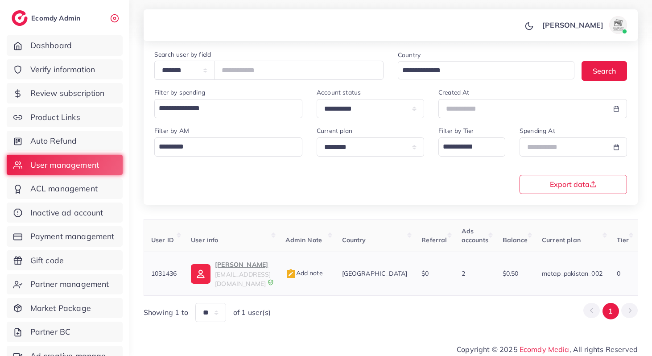
click at [263, 266] on p "ehab mahmoud" at bounding box center [243, 264] width 56 height 11
click at [248, 71] on input "*******" at bounding box center [298, 70] width 169 height 19
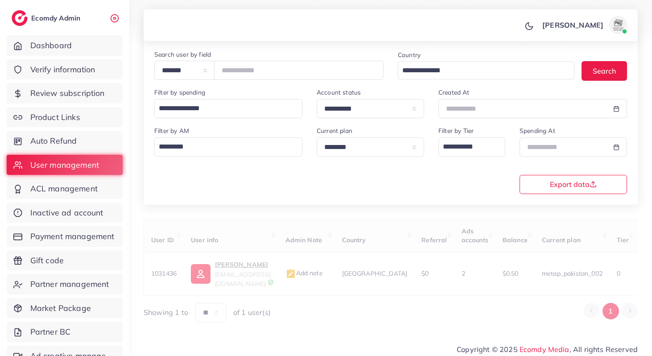
click at [447, 81] on div "Country Loading... Search" at bounding box center [511, 68] width 243 height 38
click at [435, 73] on input "Search for option" at bounding box center [481, 71] width 164 height 14
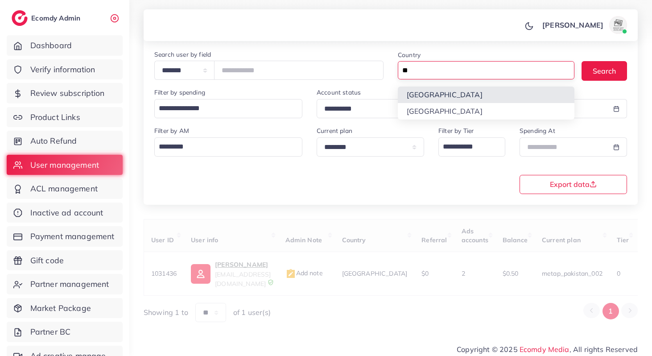
type input "**"
click at [434, 98] on div "**********" at bounding box center [391, 117] width 494 height 176
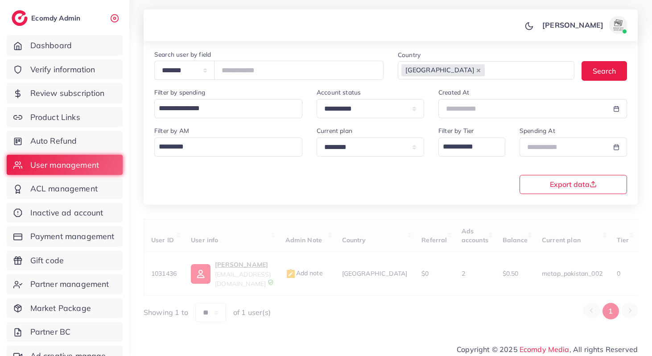
click at [590, 81] on div "Country Kazakhstan Loading... Search" at bounding box center [511, 68] width 243 height 38
click at [599, 70] on button "Search" at bounding box center [603, 70] width 45 height 19
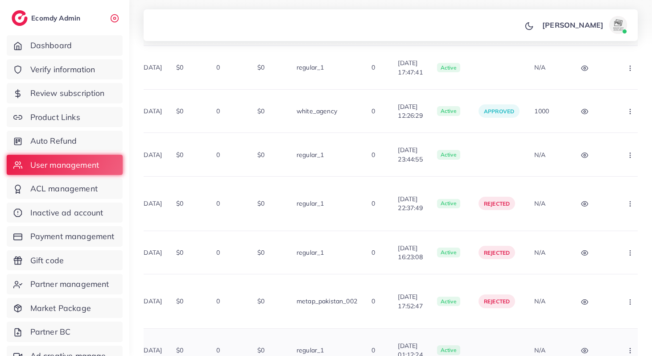
scroll to position [385, 0]
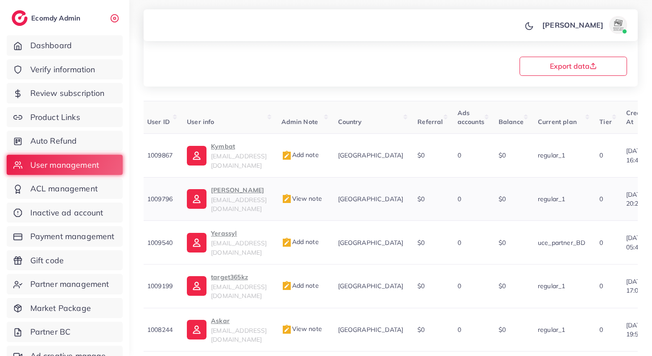
scroll to position [0, 0]
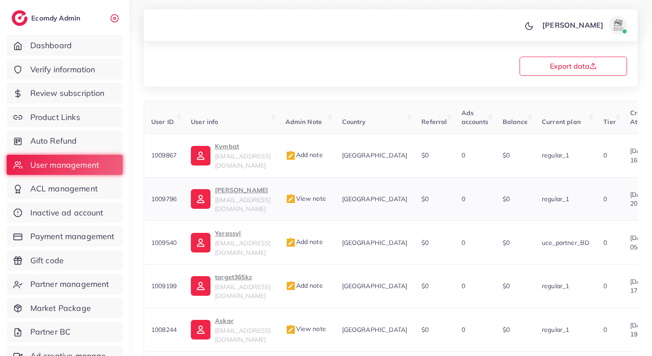
click at [237, 185] on p "Anel Urazaliyeva" at bounding box center [243, 190] width 56 height 11
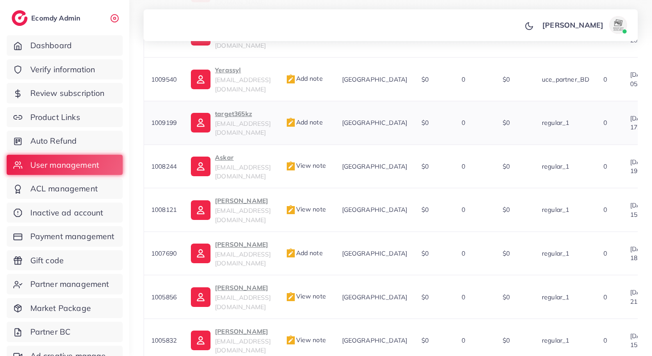
scroll to position [385, 0]
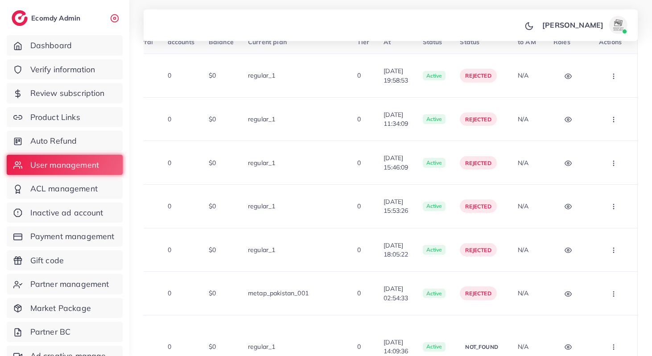
scroll to position [395, 0]
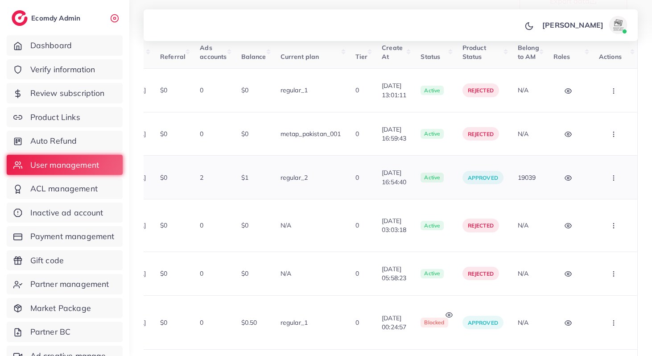
scroll to position [291, 0]
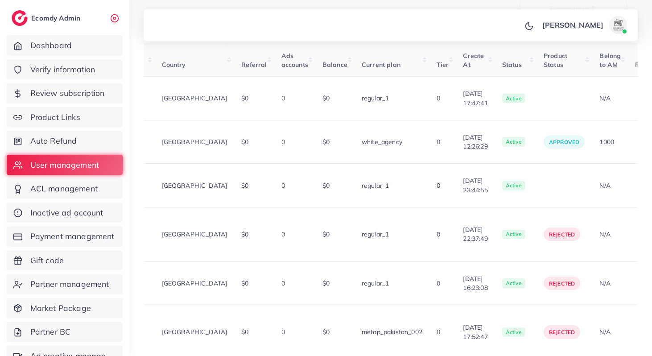
scroll to position [0, 0]
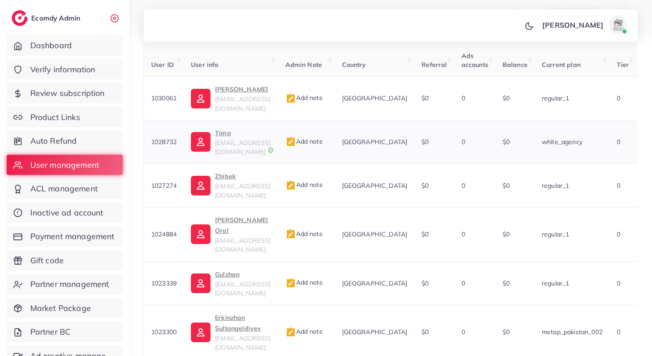
click at [233, 127] on p "Tima" at bounding box center [243, 132] width 56 height 11
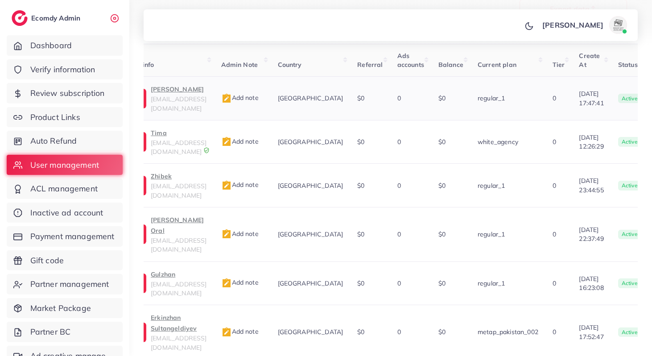
scroll to position [0, 31]
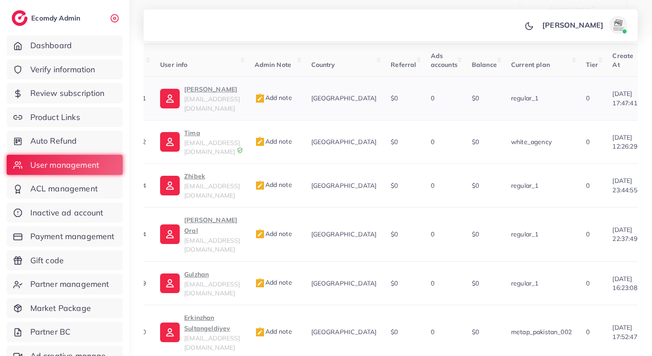
click at [226, 92] on p "Абылайхан" at bounding box center [212, 89] width 56 height 11
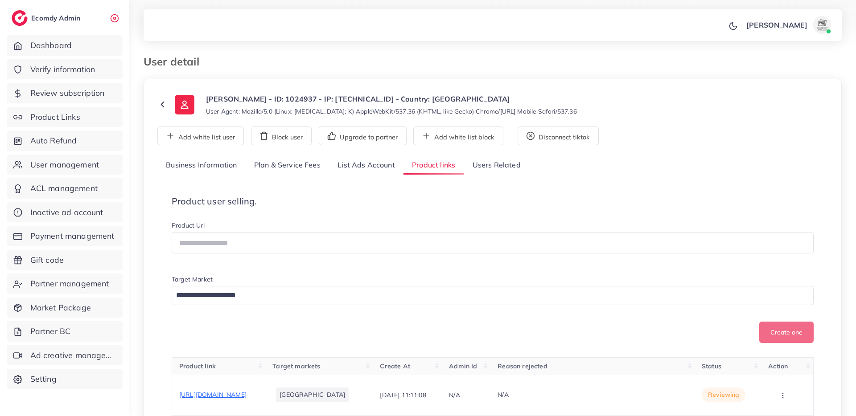
select select "********"
click at [228, 162] on link "Business Information" at bounding box center [201, 165] width 88 height 19
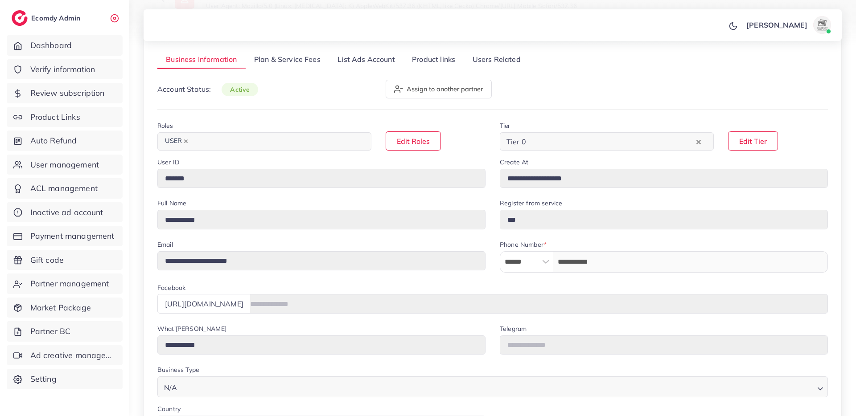
scroll to position [109, 0]
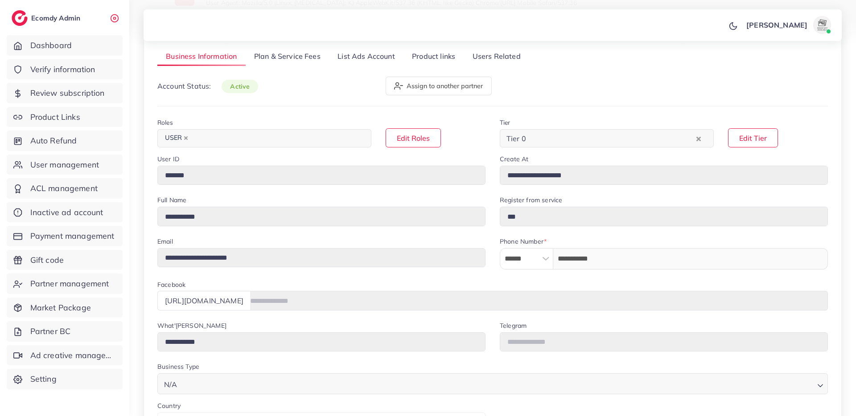
click at [366, 58] on link "List Ads Account" at bounding box center [366, 56] width 74 height 19
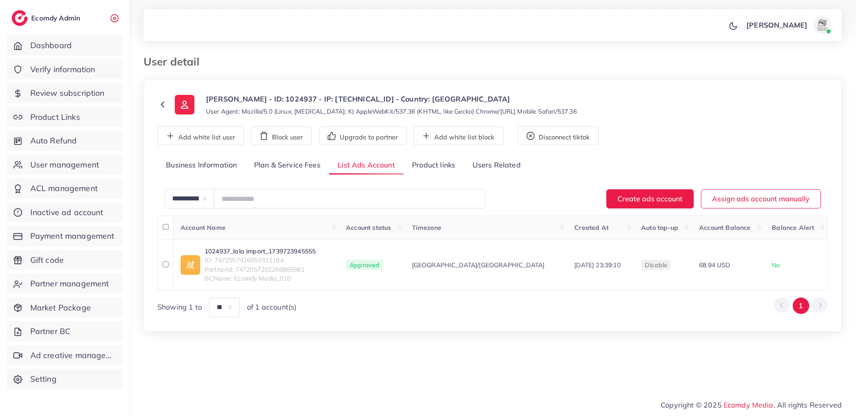
scroll to position [0, 0]
click at [279, 180] on div "**********" at bounding box center [492, 236] width 670 height 161
click at [286, 167] on link "Plan & Service Fees" at bounding box center [287, 165] width 83 height 19
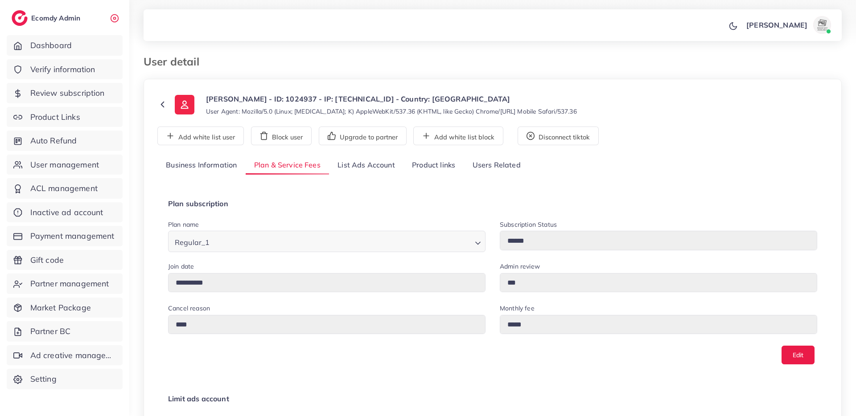
click at [422, 167] on link "Product links" at bounding box center [433, 165] width 60 height 19
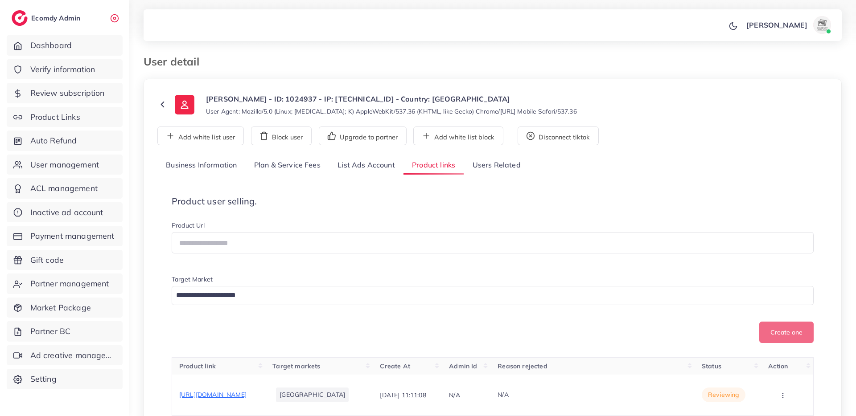
scroll to position [122, 0]
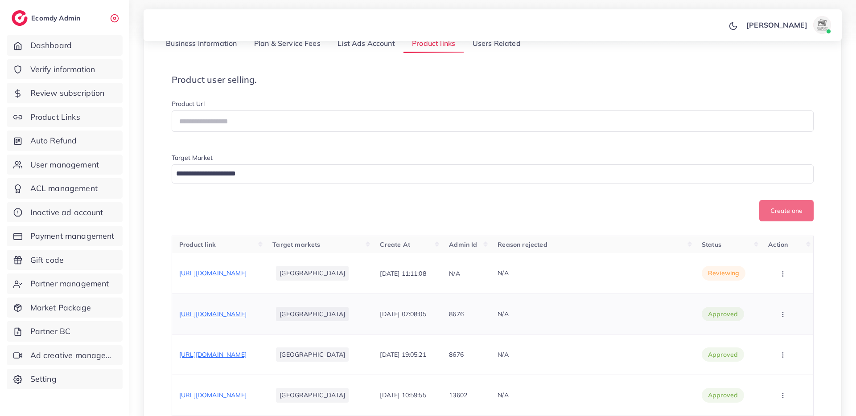
click at [246, 318] on span "https://lalaimport.pk/products/kemei-3-in-1-women-s-trimmer-trusted-quality-at-…" at bounding box center [212, 314] width 67 height 8
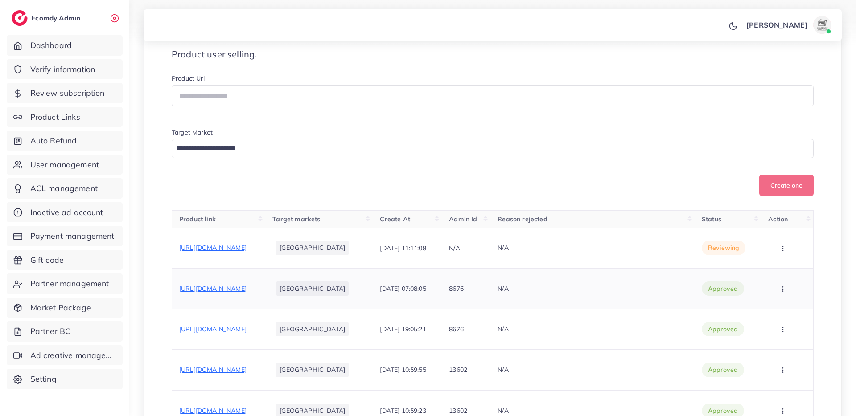
scroll to position [161, 0]
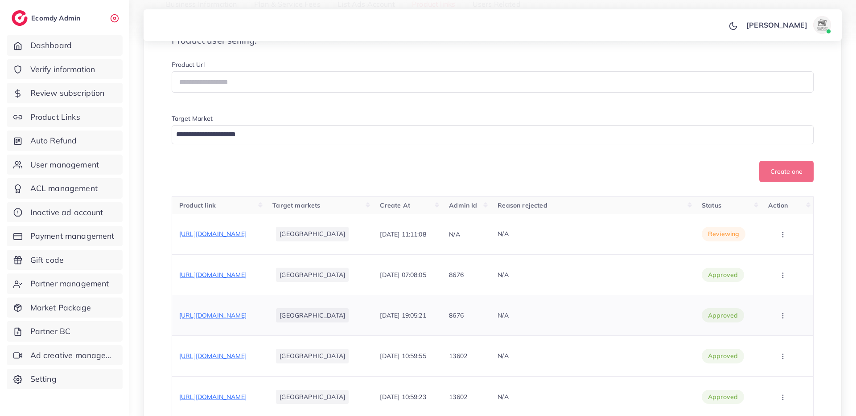
click at [246, 320] on span "https://lalaimport.pk/products/rechargeable-electric-lighter-windproof-eco-frie…" at bounding box center [212, 316] width 67 height 8
click at [786, 236] on icon "button" at bounding box center [782, 234] width 7 height 7
click at [775, 266] on span "Approve" at bounding box center [770, 261] width 29 height 9
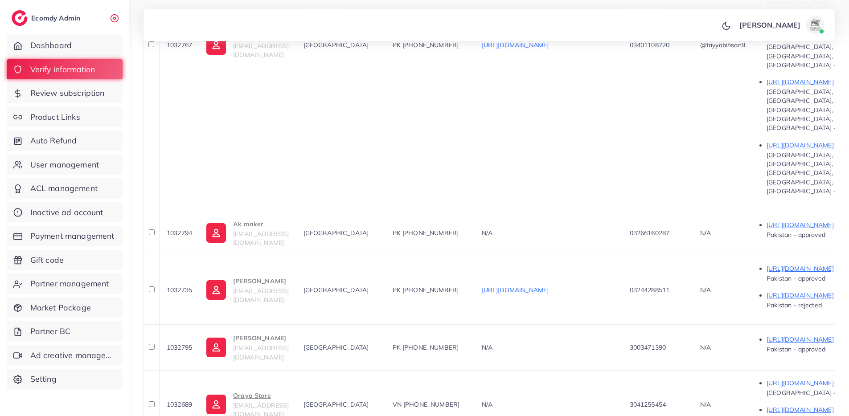
scroll to position [574, 0]
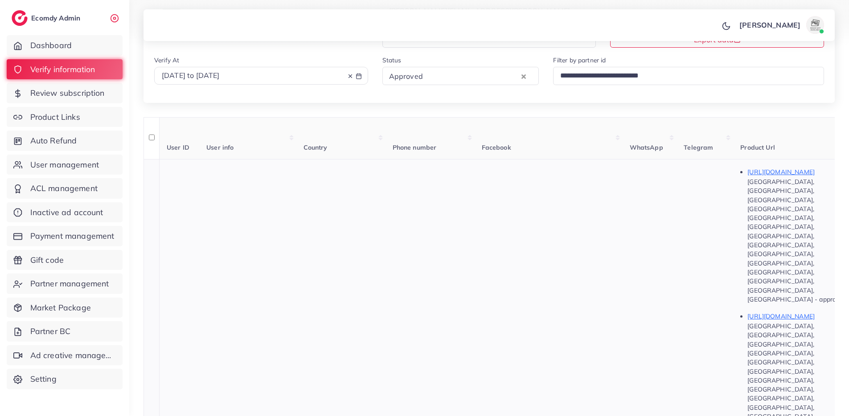
scroll to position [170, 0]
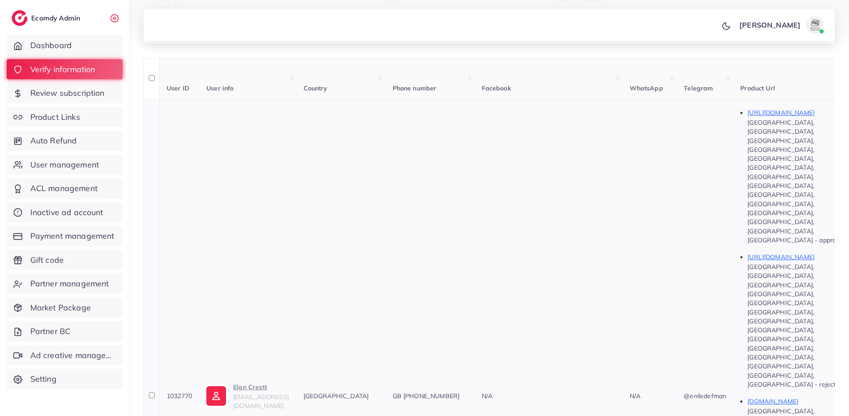
click at [178, 392] on span "1032770" at bounding box center [179, 396] width 25 height 8
copy span "1032770"
drag, startPoint x: 486, startPoint y: 190, endPoint x: 449, endPoint y: 190, distance: 36.5
click at [450, 392] on span "GB [PHONE_NUMBER]" at bounding box center [426, 396] width 67 height 8
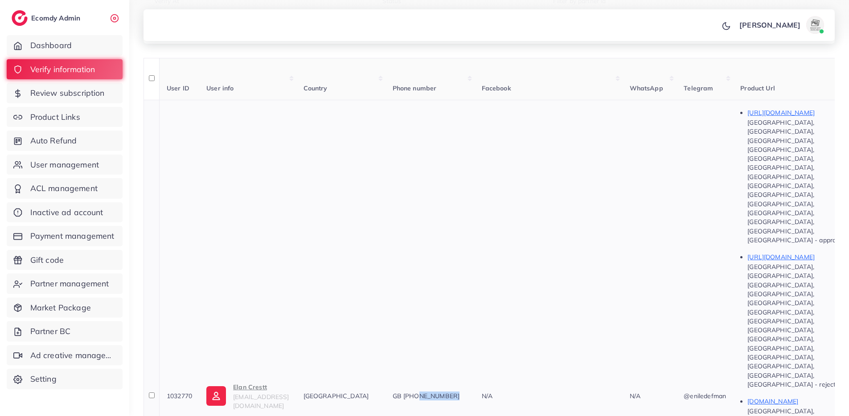
copy span "7436050267"
copy span "1032826"
click at [147, 188] on th at bounding box center [152, 396] width 16 height 593
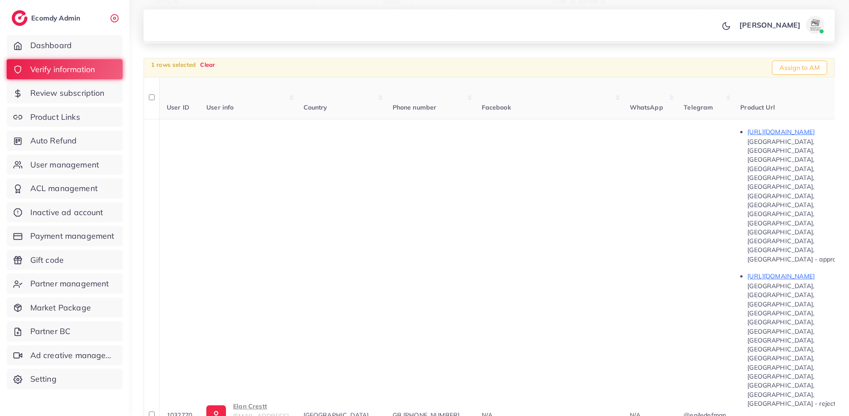
drag, startPoint x: 488, startPoint y: 345, endPoint x: 448, endPoint y: 345, distance: 40.1
copy span "3477226658"
click at [180, 199] on td "1032770" at bounding box center [179, 415] width 40 height 593
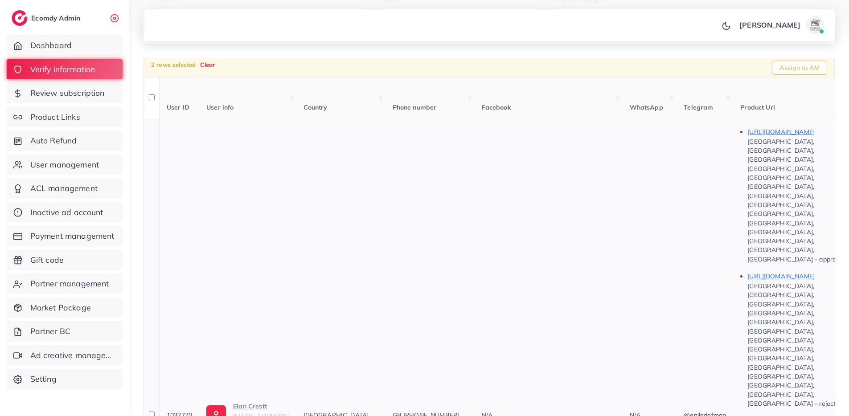
click at [180, 199] on td "1032770" at bounding box center [179, 415] width 40 height 593
copy span "1032770"
drag, startPoint x: 253, startPoint y: 201, endPoint x: 296, endPoint y: 202, distance: 43.7
click at [296, 202] on td "Elan Crestt elancrestllc@gmail.com" at bounding box center [247, 415] width 97 height 593
copy p "Elan Crestt"
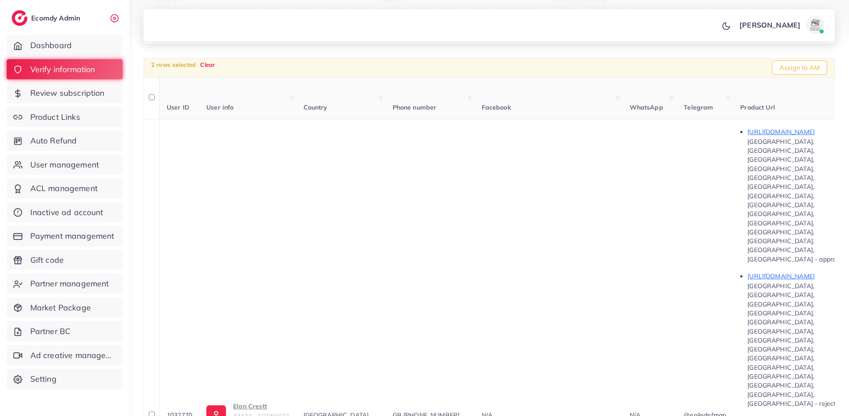
copy span "1032826"
drag, startPoint x: 236, startPoint y: 329, endPoint x: 301, endPoint y: 336, distance: 65.9
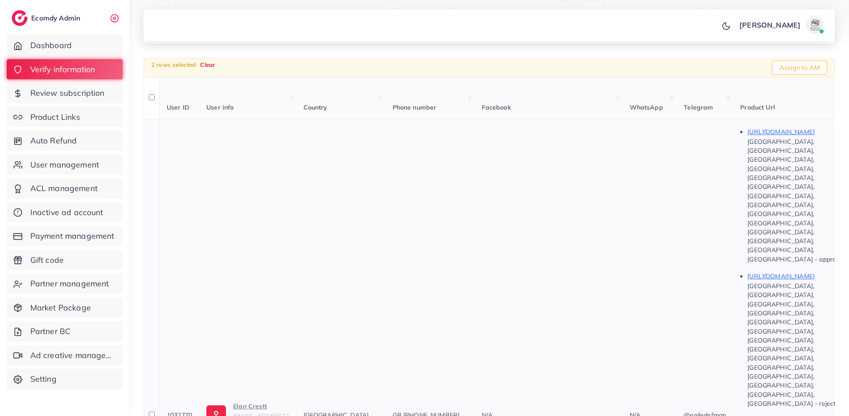
copy p "Muhammad anas"
copy span "1032826"
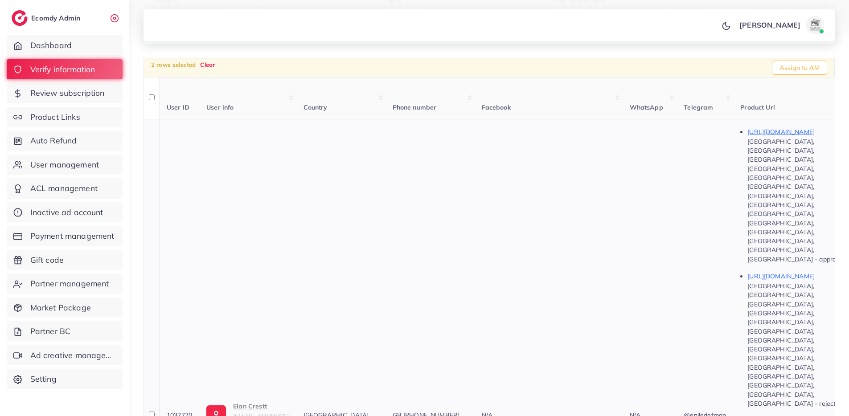
drag, startPoint x: 236, startPoint y: 333, endPoint x: 296, endPoint y: 319, distance: 61.8
copy p "Muhammad anas"
click at [66, 163] on span "User management" at bounding box center [67, 165] width 69 height 12
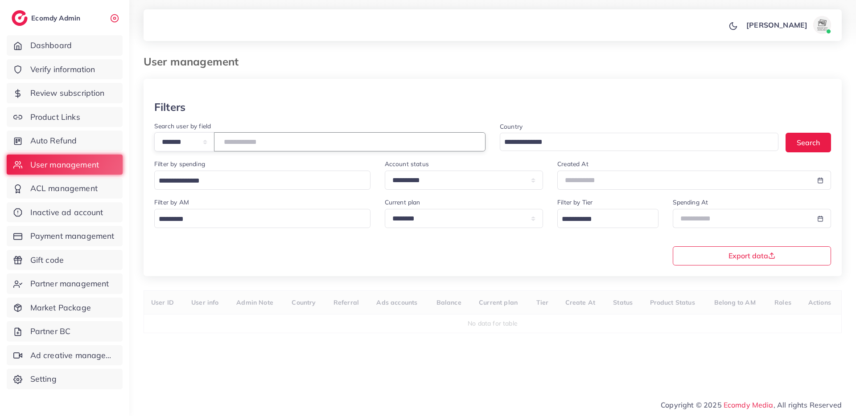
click at [304, 142] on input "number" at bounding box center [349, 141] width 271 height 19
type input "*******"
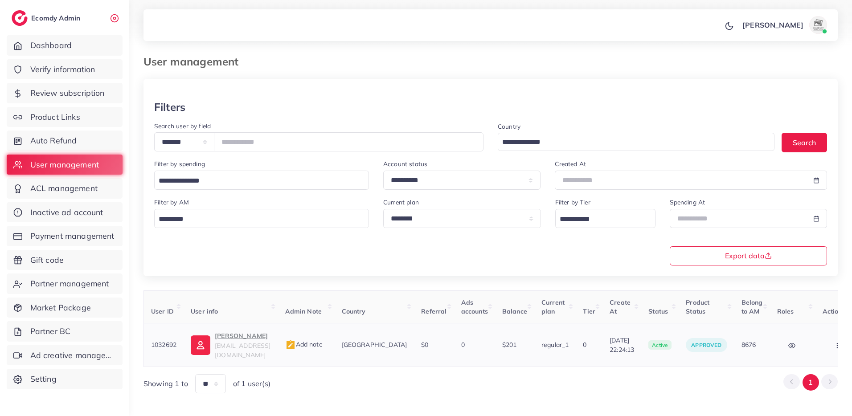
click at [260, 330] on td "Charlotte BAGNON bagnoncharlotte@gmail.com" at bounding box center [231, 346] width 94 height 44
click at [250, 333] on p "Charlotte BAGNON" at bounding box center [243, 336] width 56 height 11
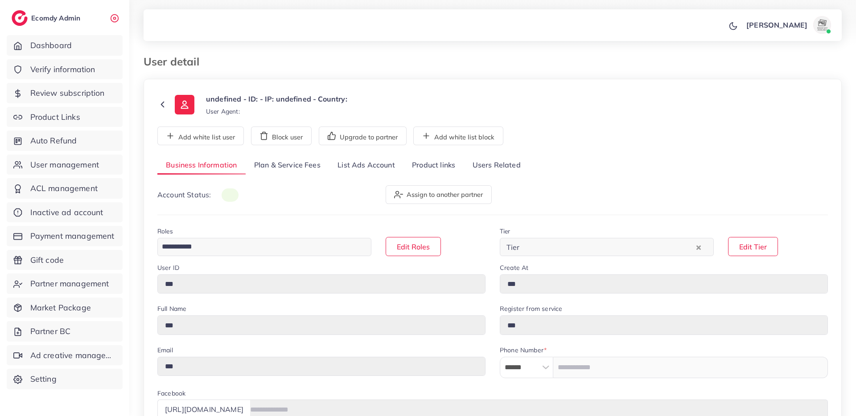
type input "*******"
type input "**********"
type input "********"
type input "**********"
type input "******"
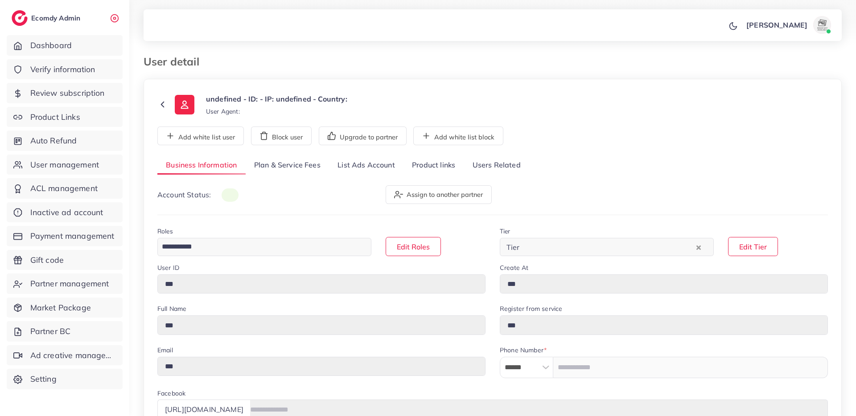
type input "**********"
select select "********"
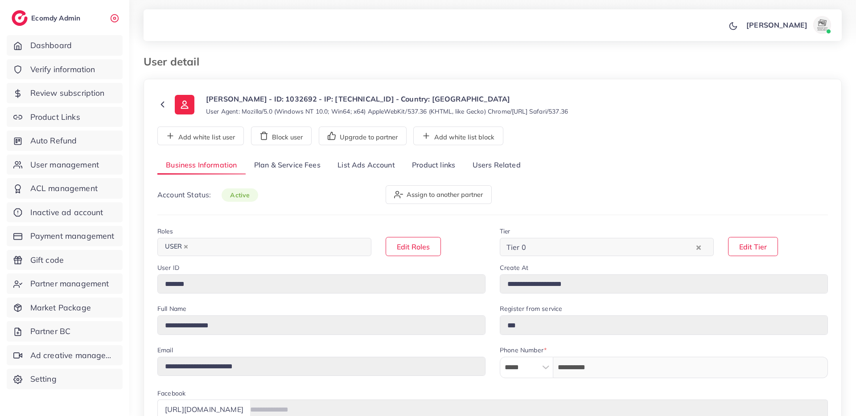
select select "******"
click at [403, 163] on link "Product links" at bounding box center [433, 165] width 60 height 19
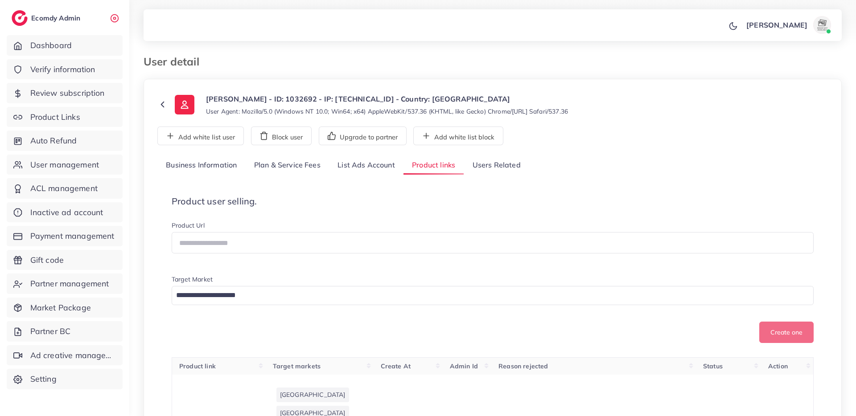
click at [368, 167] on link "List Ads Account" at bounding box center [366, 165] width 74 height 19
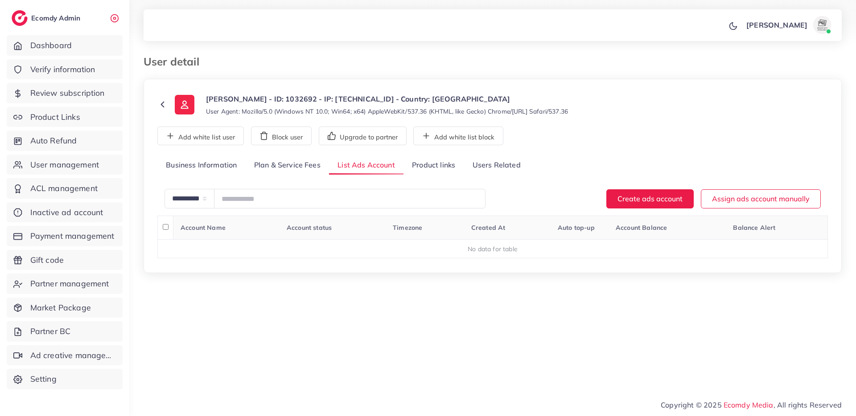
click at [308, 167] on link "Plan & Service Fees" at bounding box center [287, 165] width 83 height 19
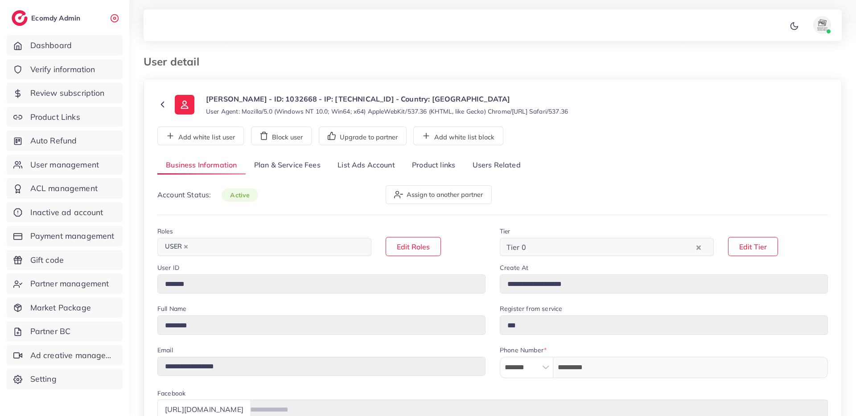
select select "********"
click at [388, 168] on link "List Ads Account" at bounding box center [366, 165] width 74 height 19
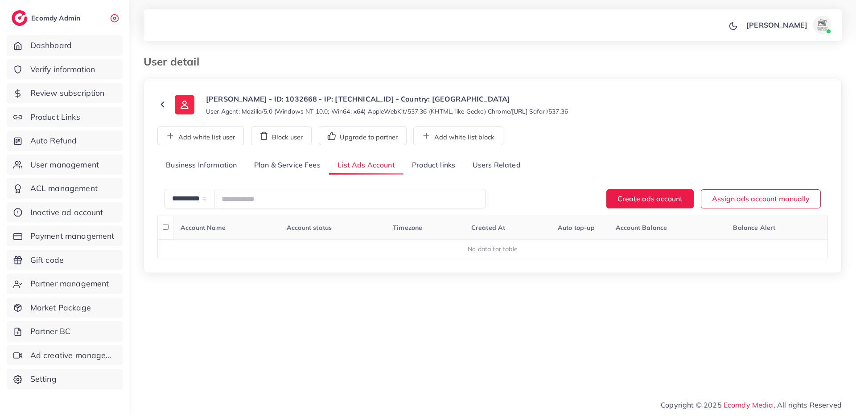
click at [290, 166] on link "Plan & Service Fees" at bounding box center [287, 165] width 83 height 19
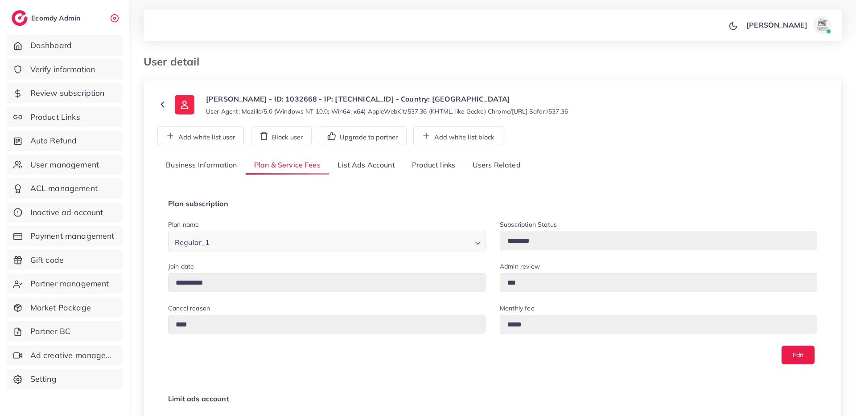
click at [429, 159] on link "Product links" at bounding box center [433, 165] width 60 height 19
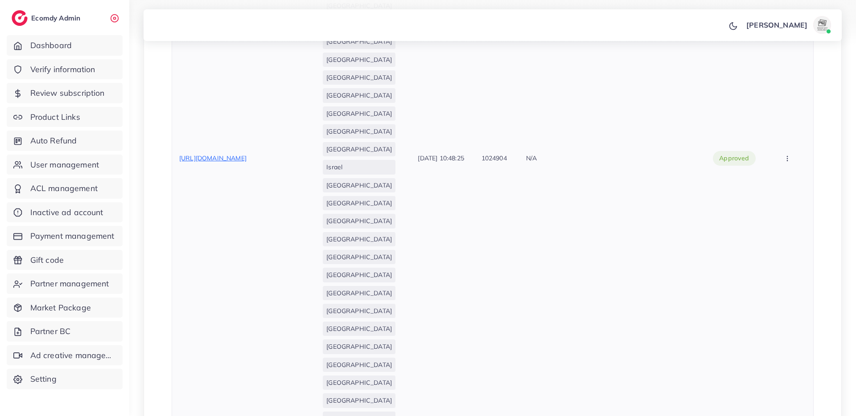
scroll to position [539, 0]
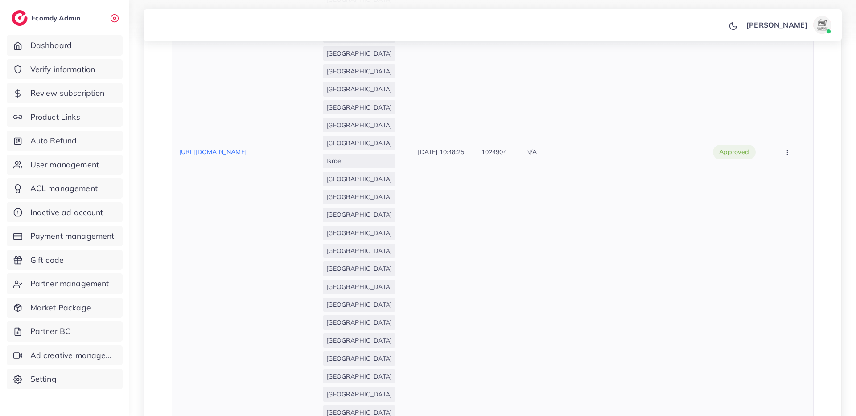
click at [246, 156] on span "https://emporium-plus.store/collections/electronics/products/wireless-charger-f…" at bounding box center [212, 152] width 67 height 8
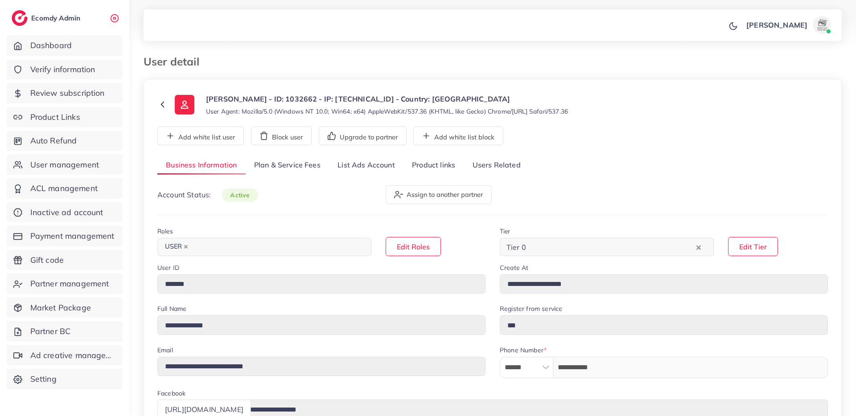
select select "********"
click at [431, 159] on link "Product links" at bounding box center [433, 165] width 60 height 19
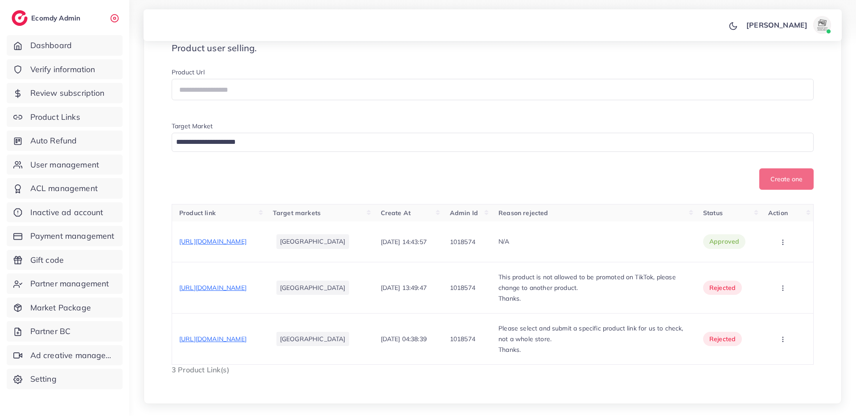
scroll to position [193, 0]
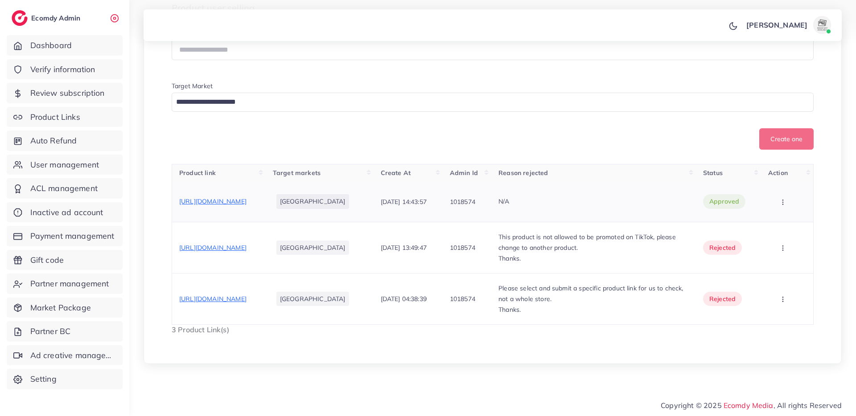
click at [246, 197] on span "[URL][DOMAIN_NAME]" at bounding box center [212, 201] width 67 height 8
click at [246, 244] on span "[URL][DOMAIN_NAME]" at bounding box center [212, 248] width 67 height 8
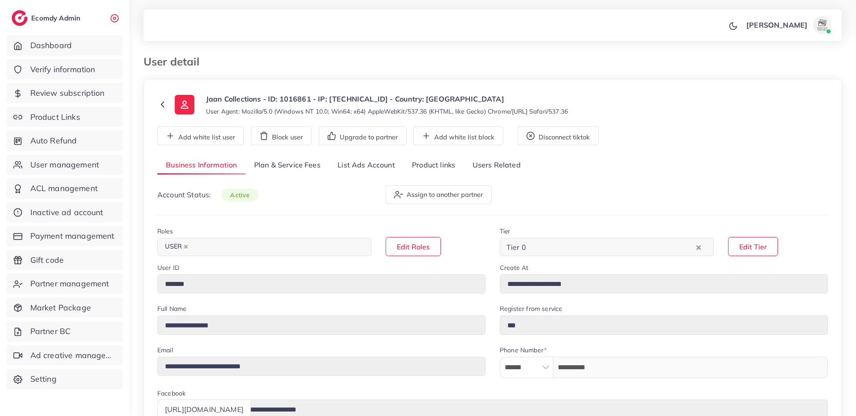
select select "********"
click at [386, 167] on link "List Ads Account" at bounding box center [366, 165] width 74 height 19
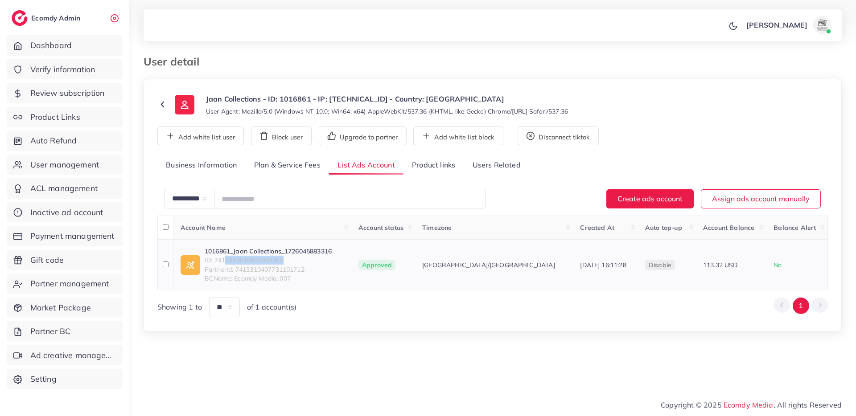
drag, startPoint x: 290, startPoint y: 260, endPoint x: 228, endPoint y: 259, distance: 62.0
click at [227, 260] on span "ID: 7413310518922084369" at bounding box center [268, 260] width 127 height 9
click at [346, 345] on div "**********" at bounding box center [492, 196] width 727 height 392
drag, startPoint x: 223, startPoint y: 248, endPoint x: 340, endPoint y: 250, distance: 116.8
click at [340, 250] on td "1016861_Jaan Collections_1726045883316 ID: 7413310518922084369 PartnerId: 74133…" at bounding box center [262, 265] width 178 height 51
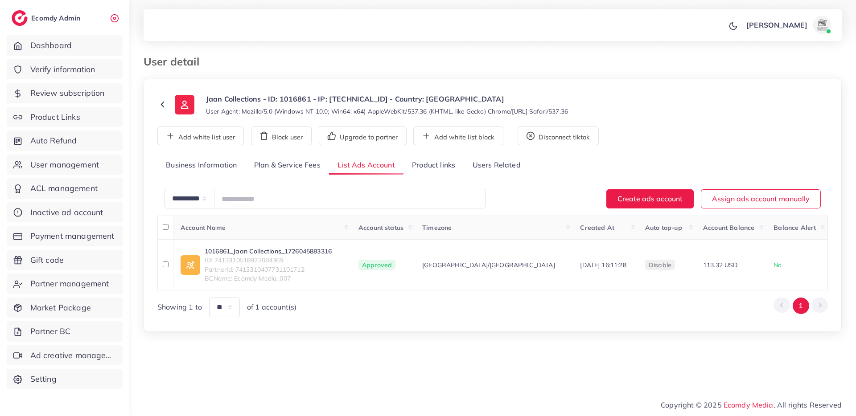
copy link "1016861_Jaan Collections_1726045883316"
drag, startPoint x: 290, startPoint y: 261, endPoint x: 214, endPoint y: 260, distance: 75.8
click at [214, 260] on span "ID: 7413310518922084369" at bounding box center [268, 260] width 127 height 9
copy span "7413310518922084369"
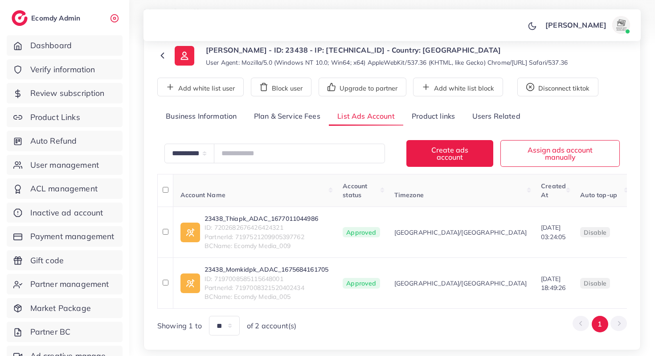
scroll to position [76, 0]
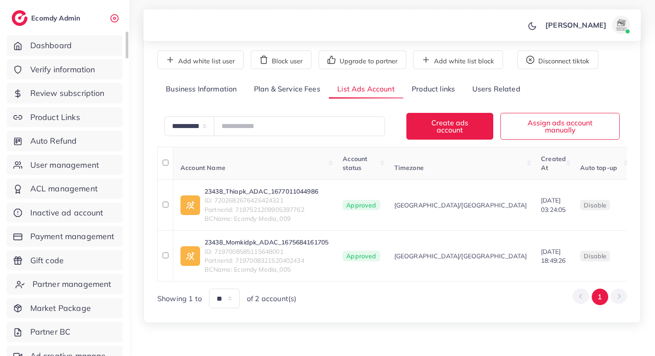
click at [56, 281] on span "Partner management" at bounding box center [72, 284] width 79 height 12
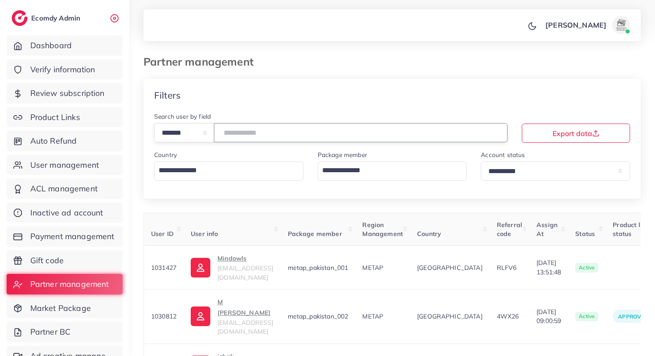
click at [236, 136] on input "number" at bounding box center [361, 132] width 294 height 19
paste input "*******"
type input "*******"
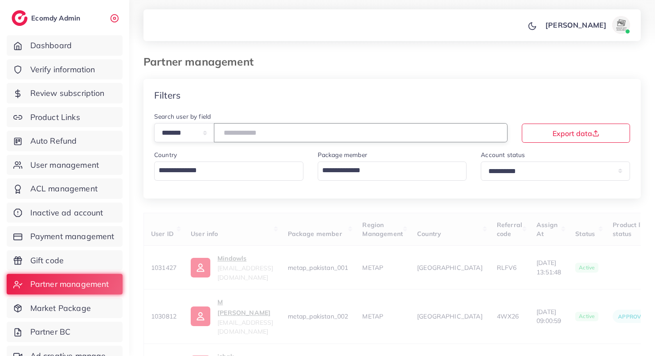
scroll to position [59, 0]
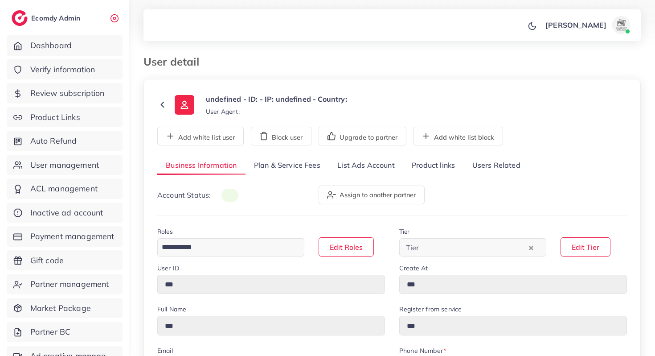
click at [346, 167] on link "List Ads Account" at bounding box center [366, 165] width 74 height 19
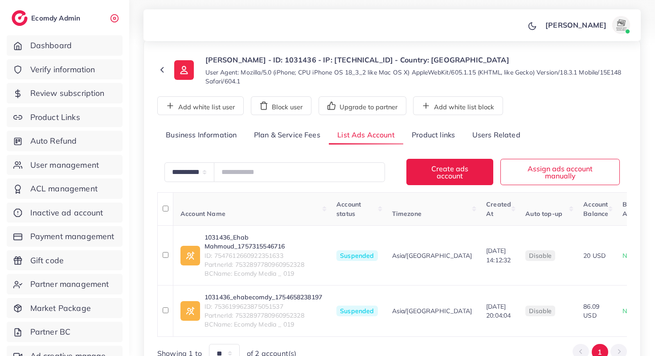
scroll to position [40, 0]
click at [286, 140] on link "Plan & Service Fees" at bounding box center [287, 134] width 83 height 19
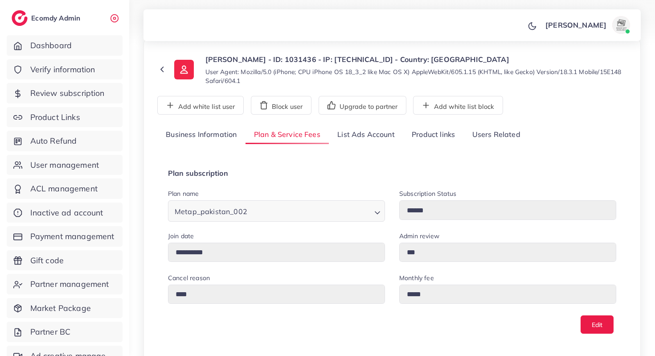
click at [355, 135] on link "List Ads Account" at bounding box center [366, 134] width 74 height 19
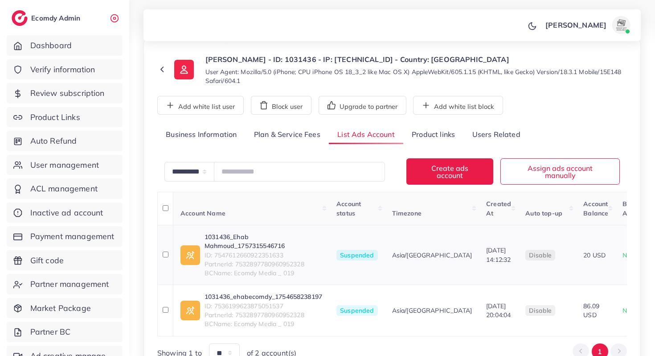
click at [250, 236] on link "1031436_Ehab Mahmoud_1757315546716" at bounding box center [264, 241] width 118 height 18
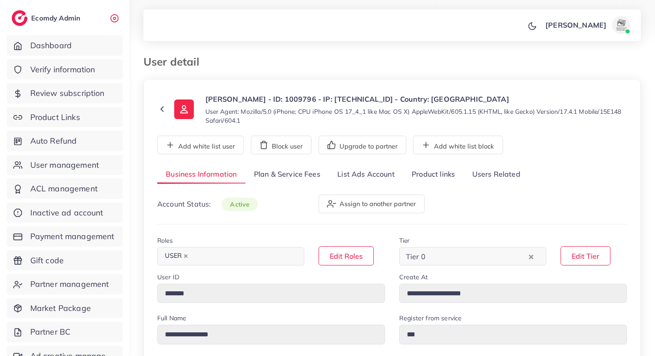
select select "**********"
click at [344, 176] on link "List Ads Account" at bounding box center [366, 174] width 74 height 19
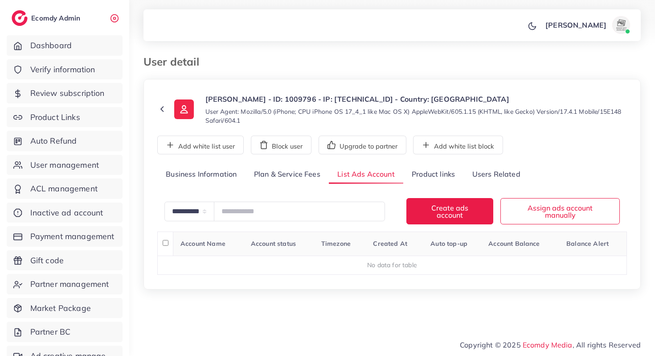
click at [291, 180] on link "Plan & Service Fees" at bounding box center [287, 174] width 83 height 19
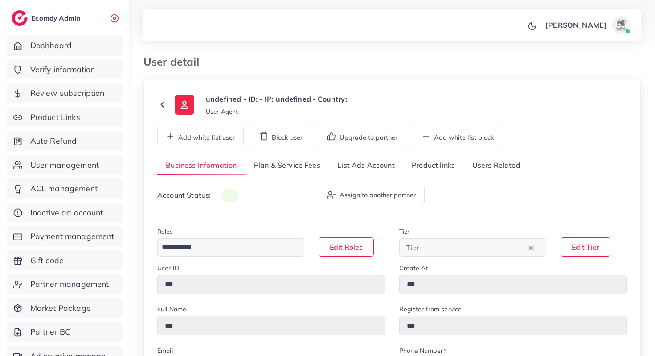
type input "*******"
type input "**********"
type input "****"
type input "**********"
type input "*****"
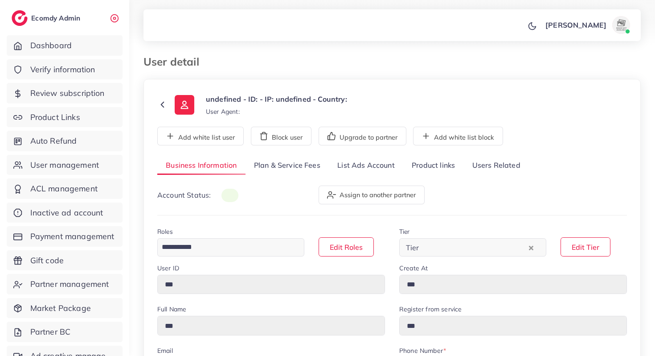
type input "**********"
select select "**********"
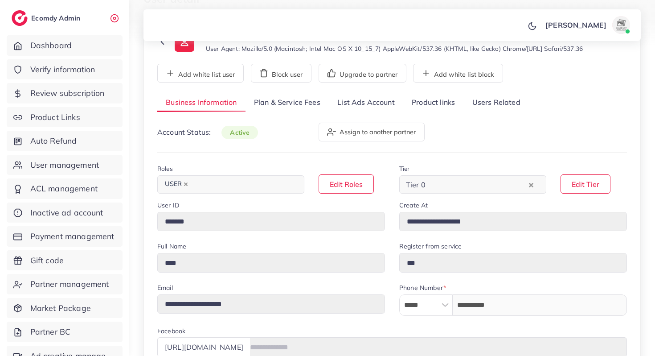
scroll to position [80, 0]
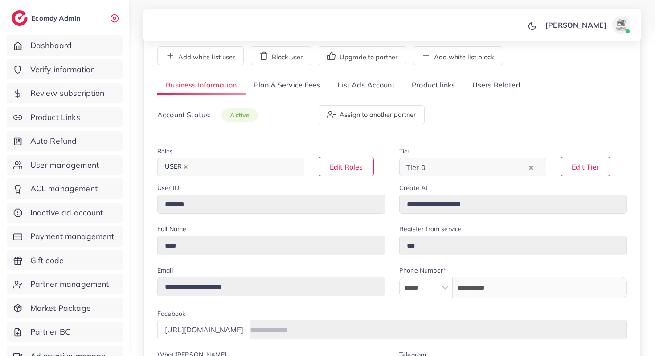
click at [353, 85] on link "List Ads Account" at bounding box center [366, 85] width 74 height 19
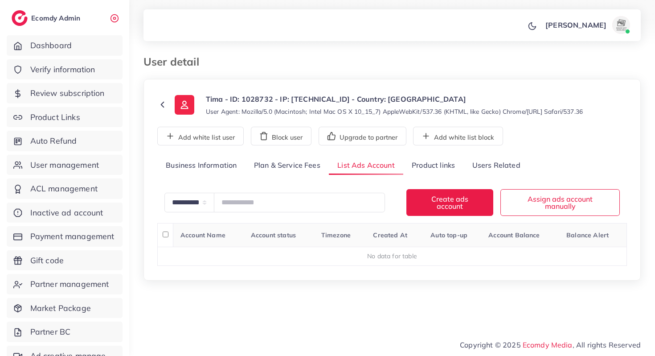
scroll to position [0, 0]
click at [291, 167] on link "Plan & Service Fees" at bounding box center [287, 165] width 83 height 19
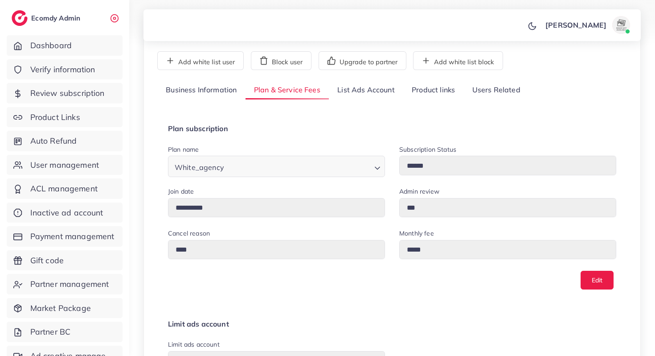
scroll to position [95, 0]
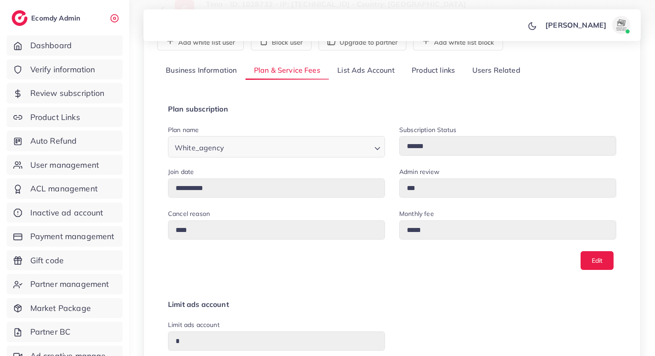
click at [221, 69] on link "Business Information" at bounding box center [201, 70] width 88 height 19
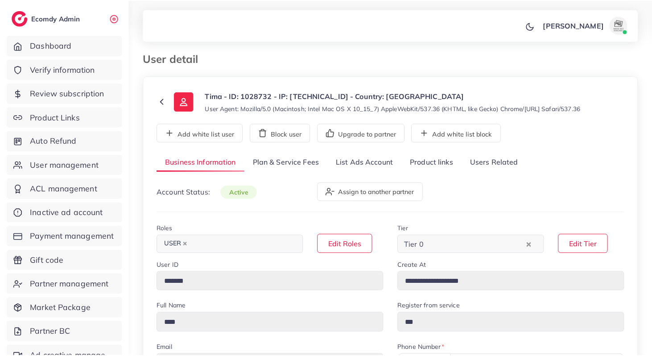
scroll to position [0, 0]
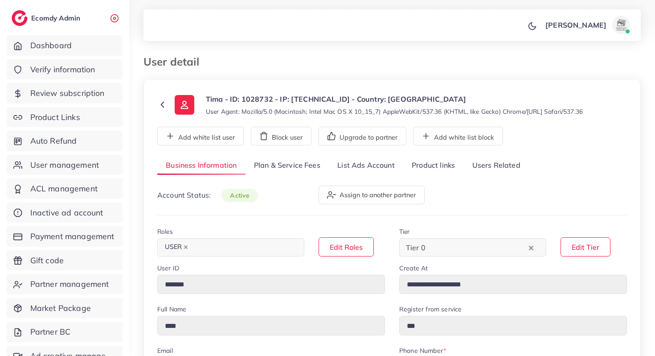
click at [363, 159] on link "List Ads Account" at bounding box center [366, 165] width 74 height 19
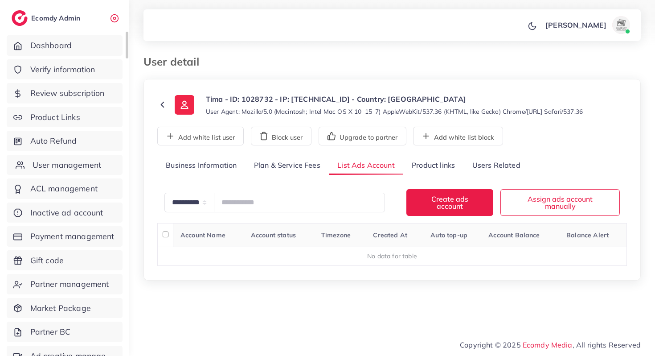
click at [88, 164] on span "User management" at bounding box center [67, 165] width 69 height 12
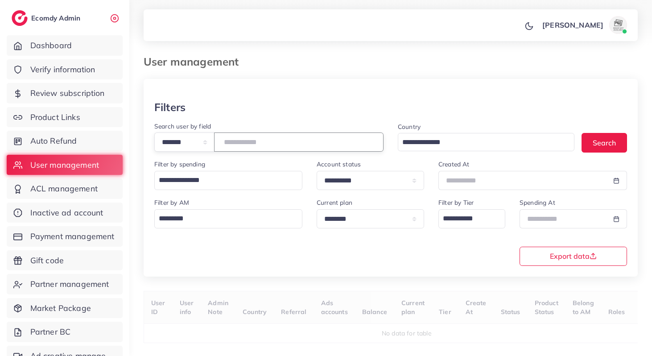
click at [247, 144] on input "number" at bounding box center [298, 141] width 169 height 19
paste input "*******"
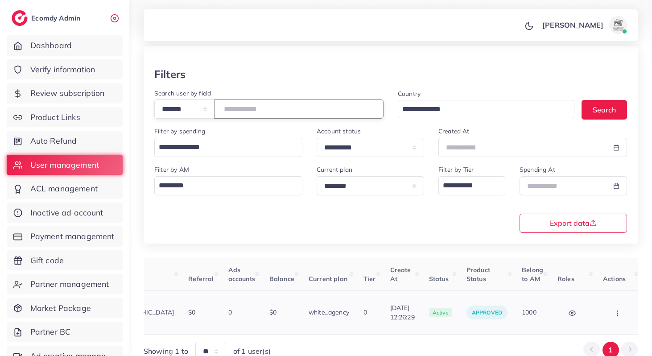
scroll to position [0, 185]
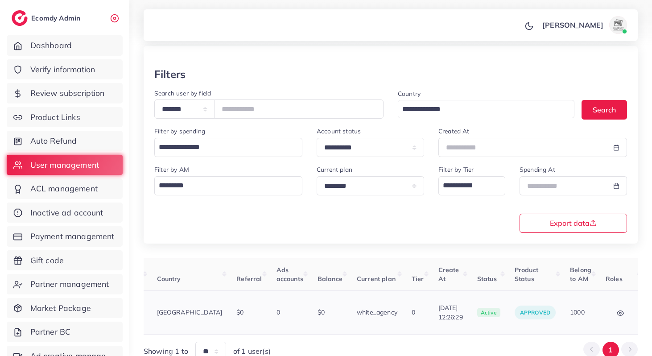
click at [577, 303] on td "1000" at bounding box center [580, 313] width 36 height 44
copy span "1000"
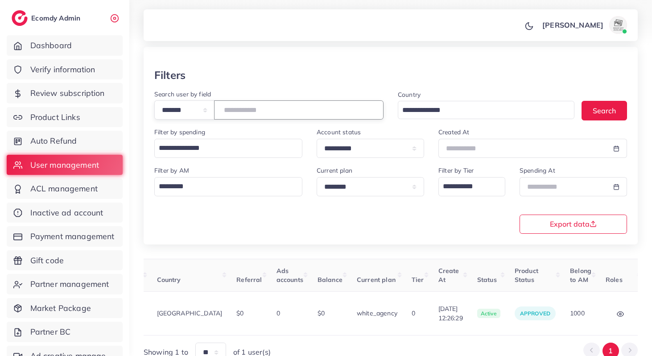
click at [254, 113] on input "*******" at bounding box center [298, 109] width 169 height 19
paste input "number"
type input "****"
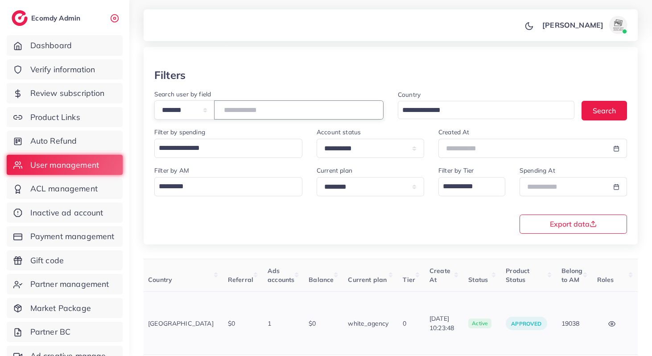
scroll to position [0, 199]
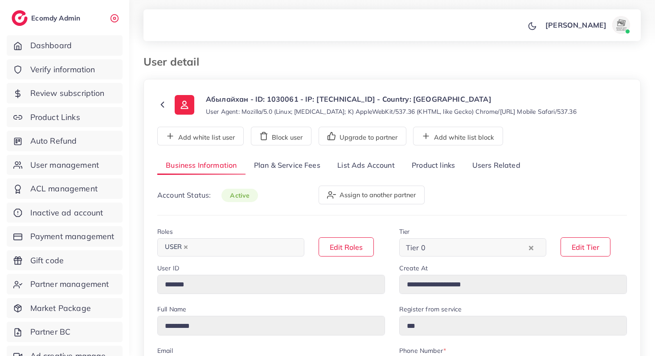
select select "**********"
click at [291, 163] on link "Plan & Service Fees" at bounding box center [287, 165] width 83 height 19
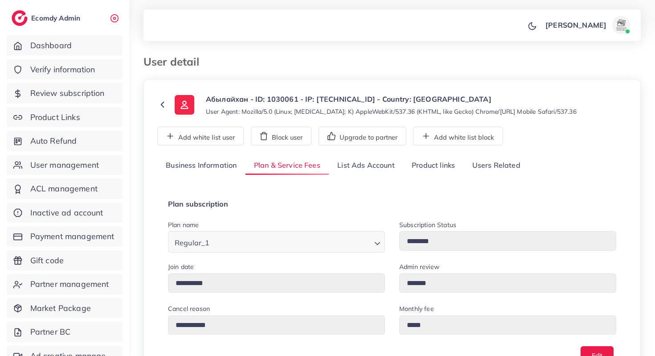
click at [381, 175] on link "List Ads Account" at bounding box center [366, 165] width 74 height 19
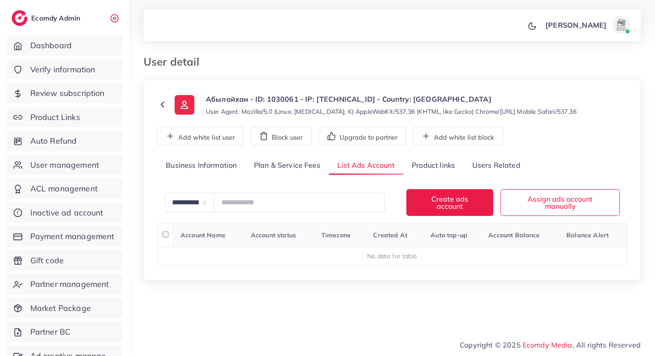
click at [422, 175] on link "Product links" at bounding box center [433, 165] width 60 height 19
